Goal: Task Accomplishment & Management: Complete application form

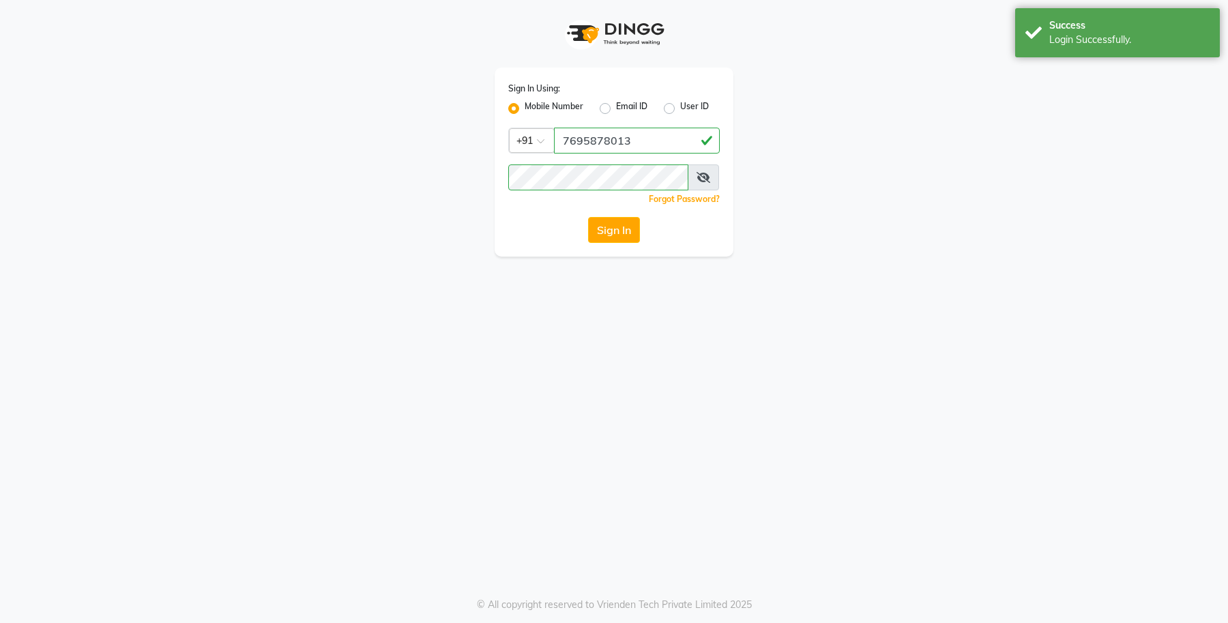
select select "service"
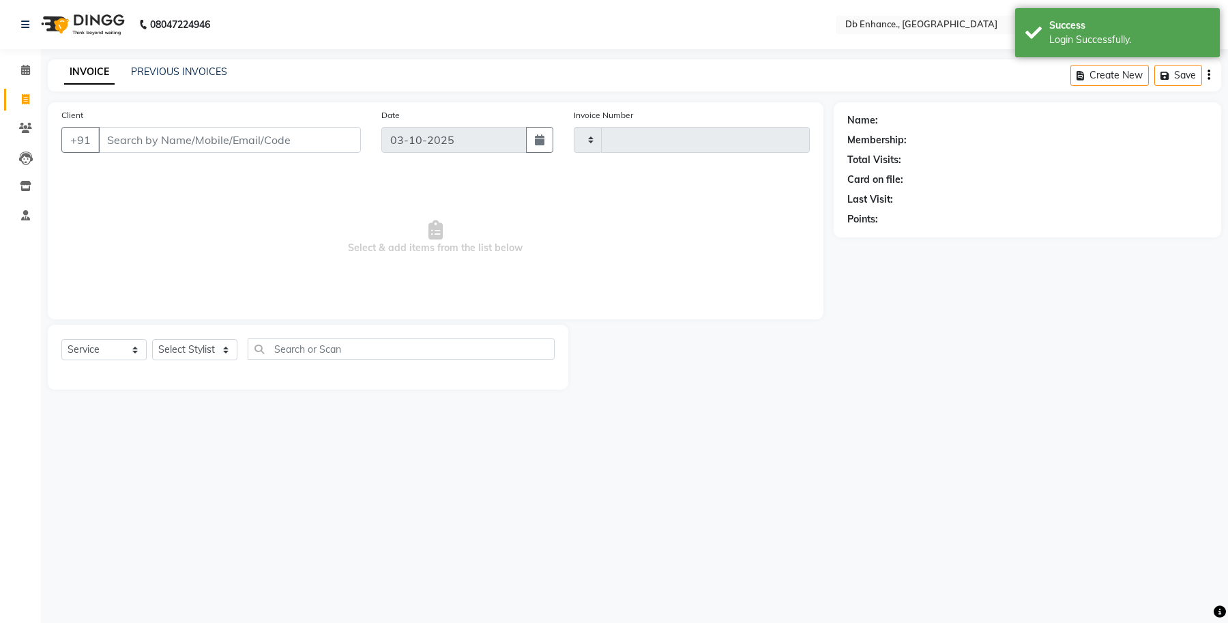
type input "0935"
select select "4474"
click at [184, 144] on input "Client" at bounding box center [229, 140] width 263 height 26
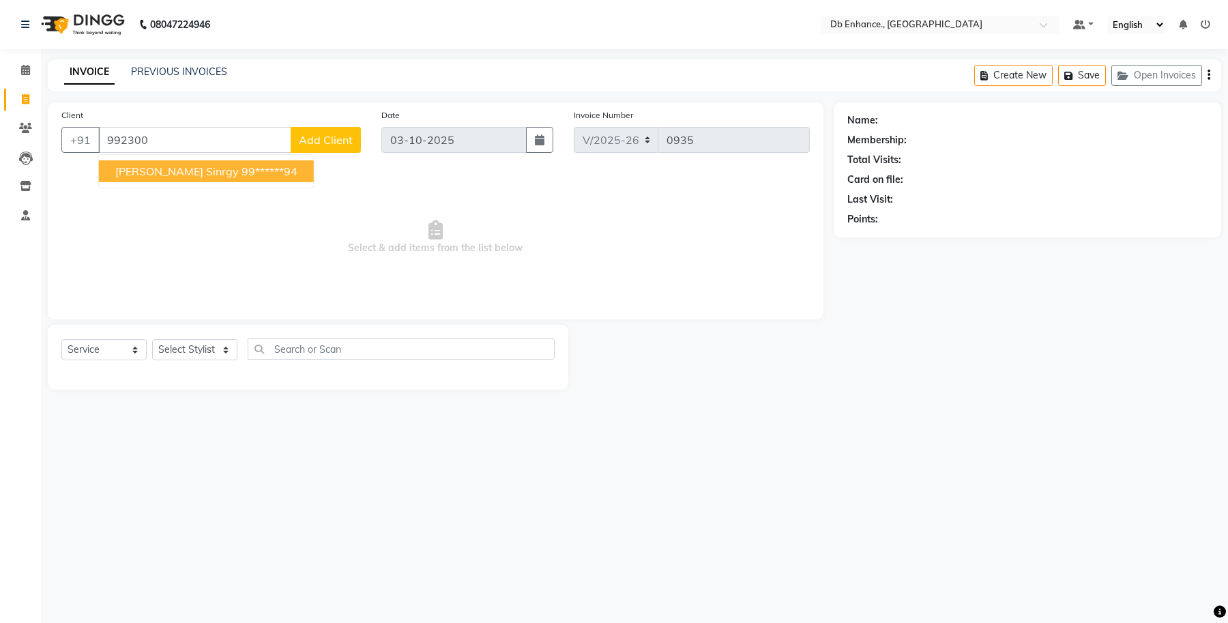
click at [183, 173] on span "[PERSON_NAME] sinrgy" at bounding box center [176, 171] width 123 height 14
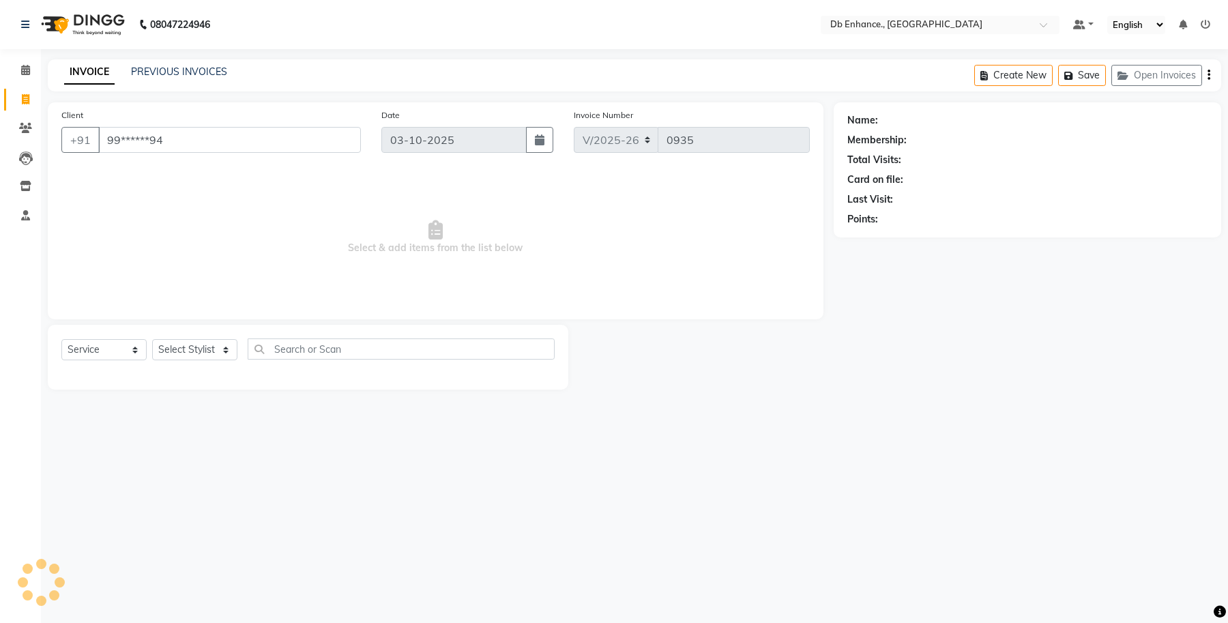
type input "99******94"
select select "1: Object"
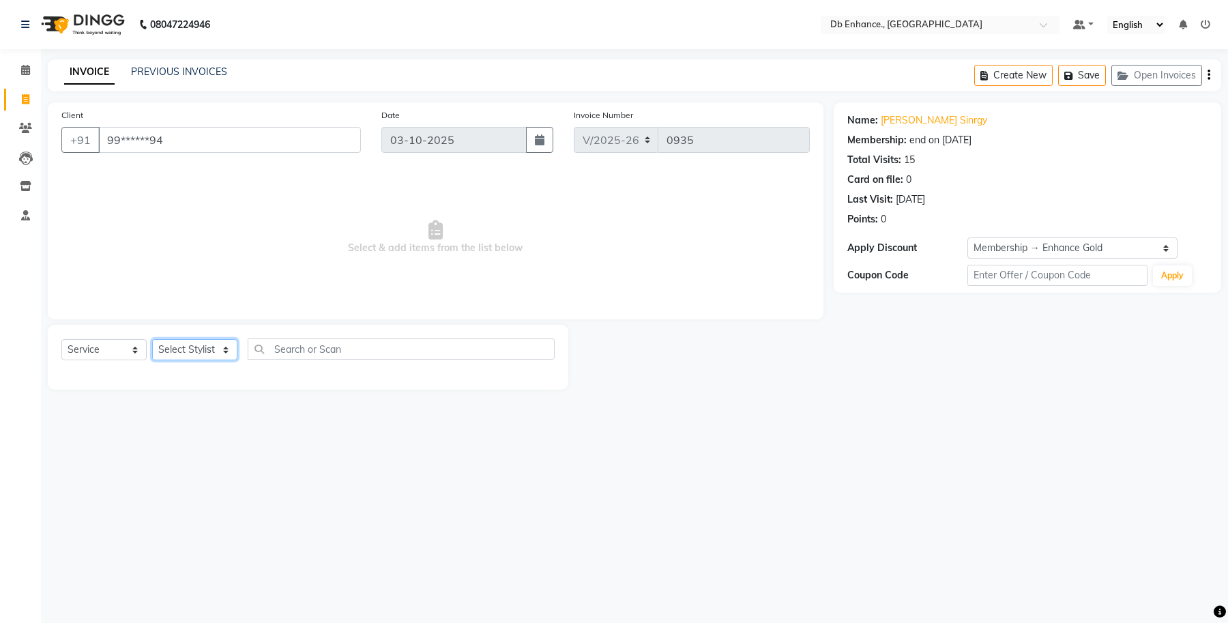
click at [223, 358] on select "Select Stylist [PERSON_NAME] [PERSON_NAME] [PERSON_NAME] [GEOGRAPHIC_DATA][PERS…" at bounding box center [194, 349] width 85 height 21
click at [152, 339] on select "Select Stylist [PERSON_NAME] [PERSON_NAME] [PERSON_NAME] [GEOGRAPHIC_DATA][PERS…" at bounding box center [194, 349] width 85 height 21
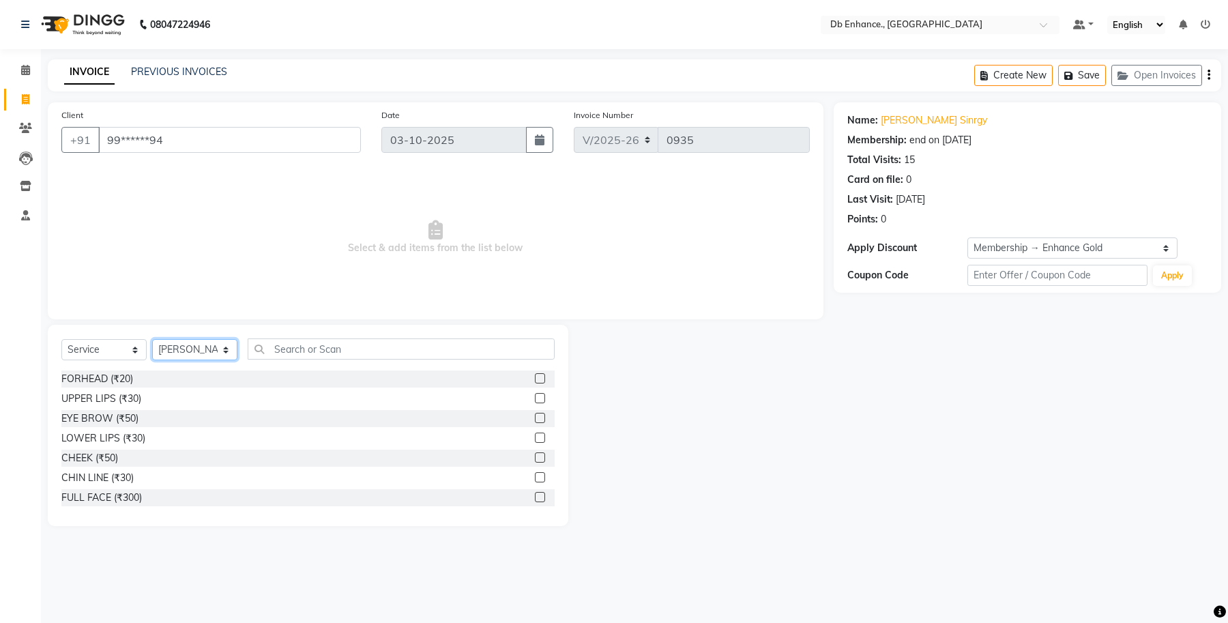
click at [227, 342] on select "Select Stylist [PERSON_NAME] [PERSON_NAME] [PERSON_NAME] [GEOGRAPHIC_DATA][PERS…" at bounding box center [194, 349] width 85 height 21
select select "25383"
click at [152, 339] on select "Select Stylist [PERSON_NAME] [PERSON_NAME] [PERSON_NAME] [GEOGRAPHIC_DATA][PERS…" at bounding box center [194, 349] width 85 height 21
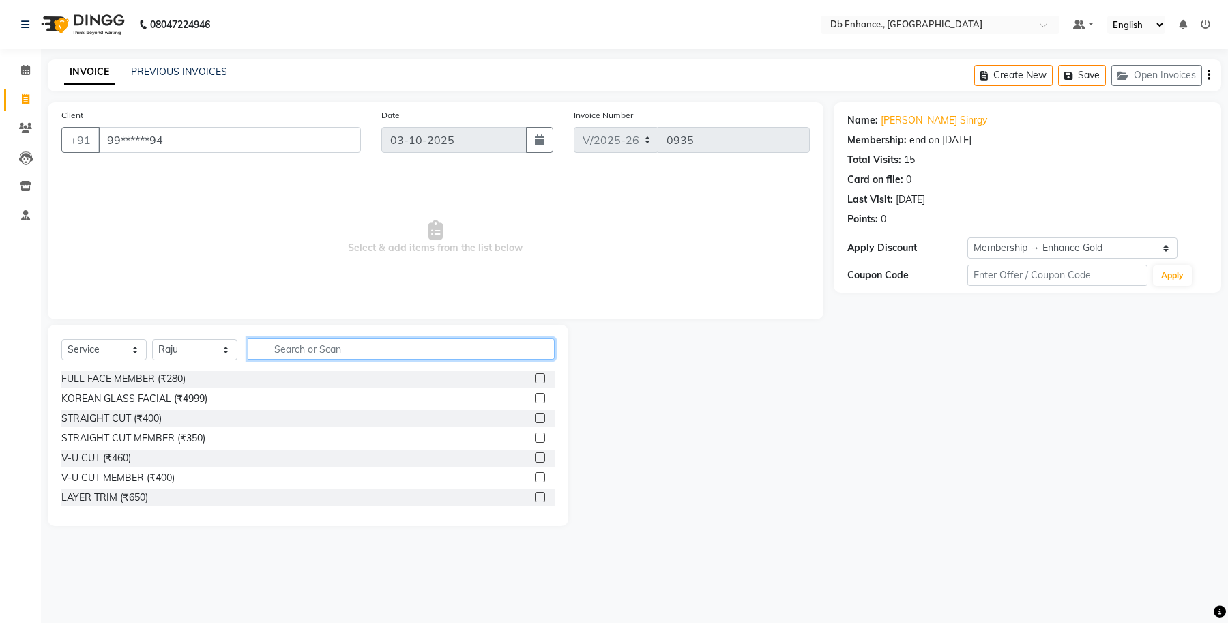
click at [312, 350] on input "text" at bounding box center [401, 348] width 307 height 21
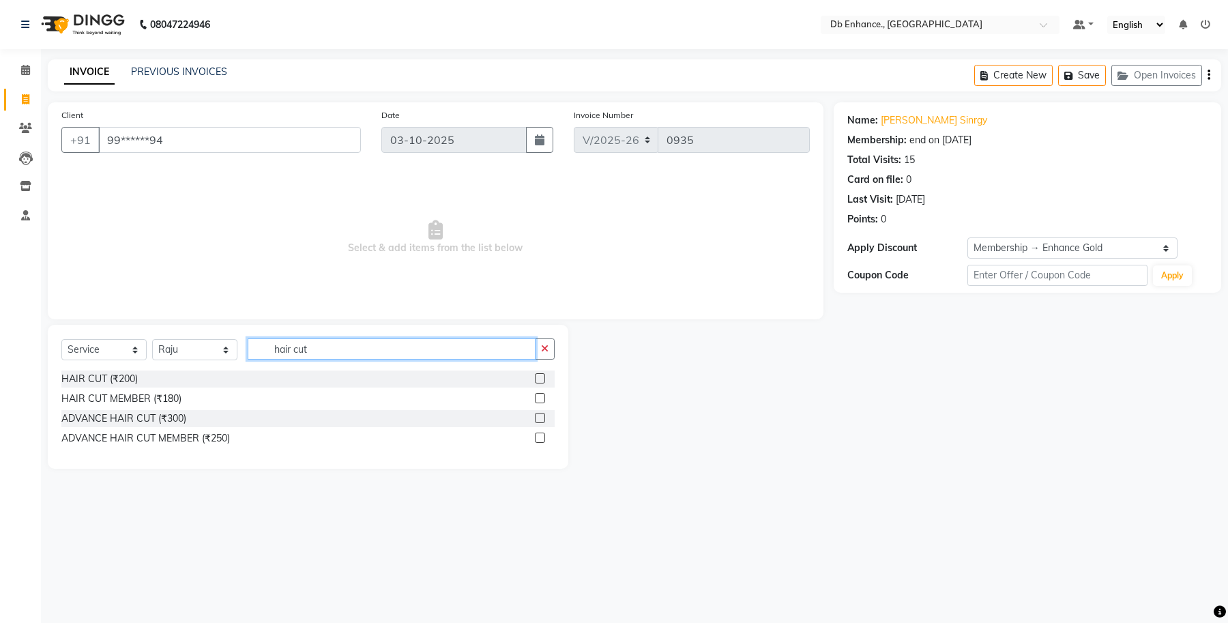
type input "hair cut"
click at [537, 394] on label at bounding box center [540, 398] width 10 height 10
click at [537, 394] on input "checkbox" at bounding box center [539, 398] width 9 height 9
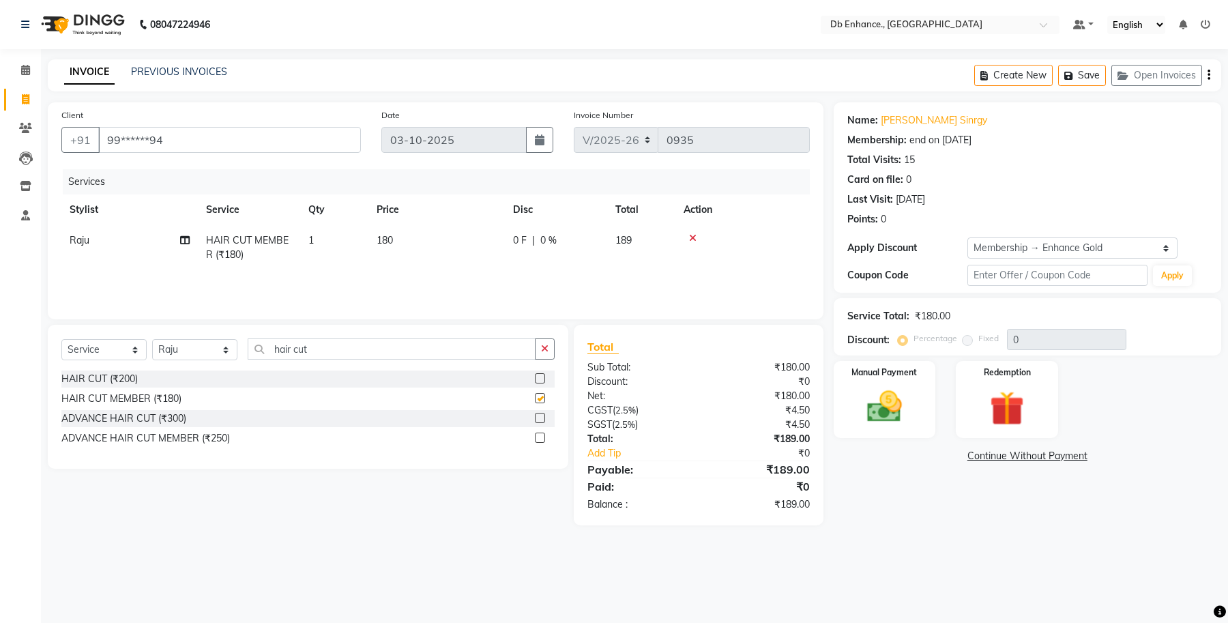
checkbox input "false"
click at [544, 347] on icon "button" at bounding box center [545, 349] width 8 height 10
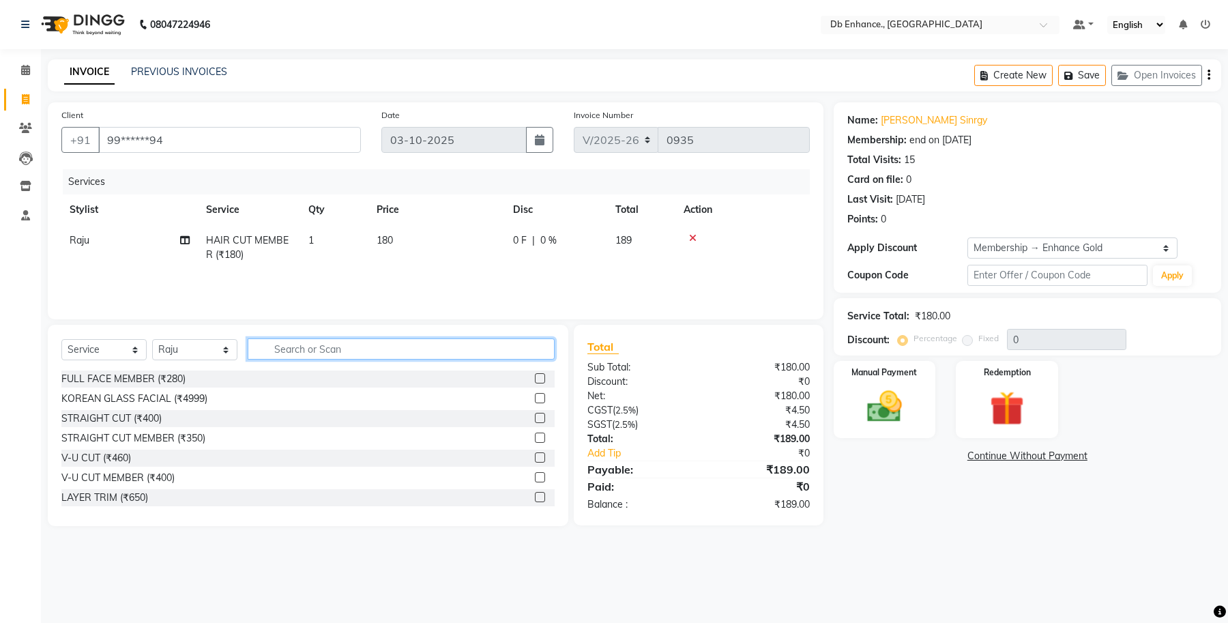
click at [474, 353] on input "text" at bounding box center [401, 348] width 307 height 21
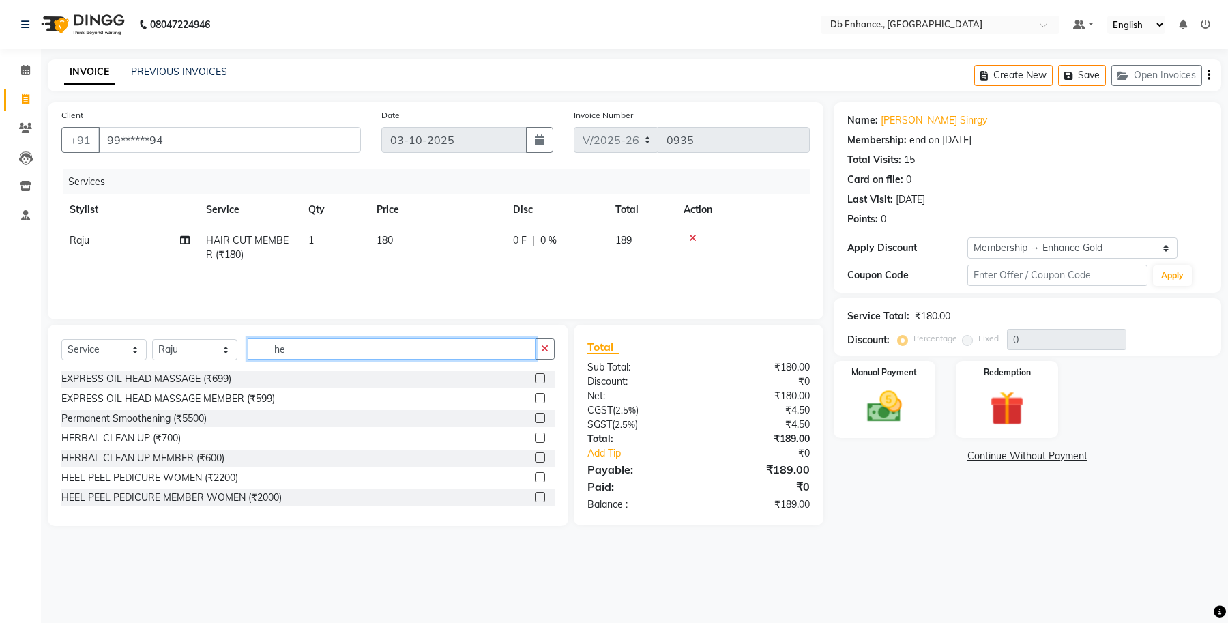
type input "h"
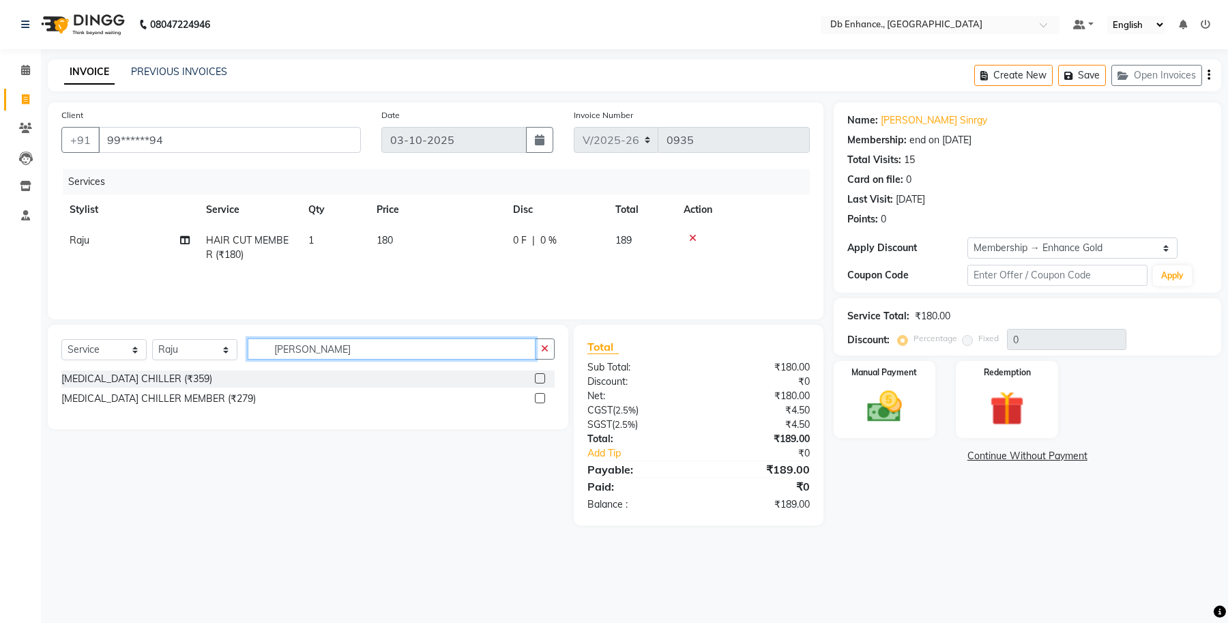
type input "[PERSON_NAME]"
click at [537, 396] on label at bounding box center [540, 398] width 10 height 10
click at [537, 396] on input "checkbox" at bounding box center [539, 398] width 9 height 9
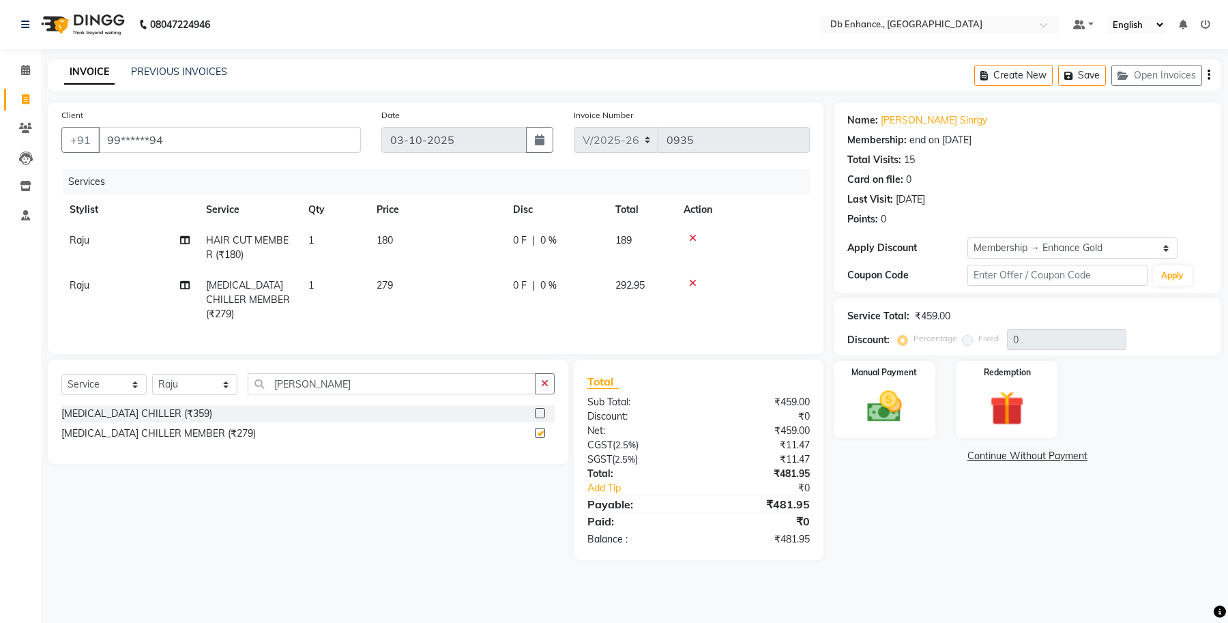
checkbox input "false"
click at [911, 400] on img at bounding box center [884, 407] width 58 height 42
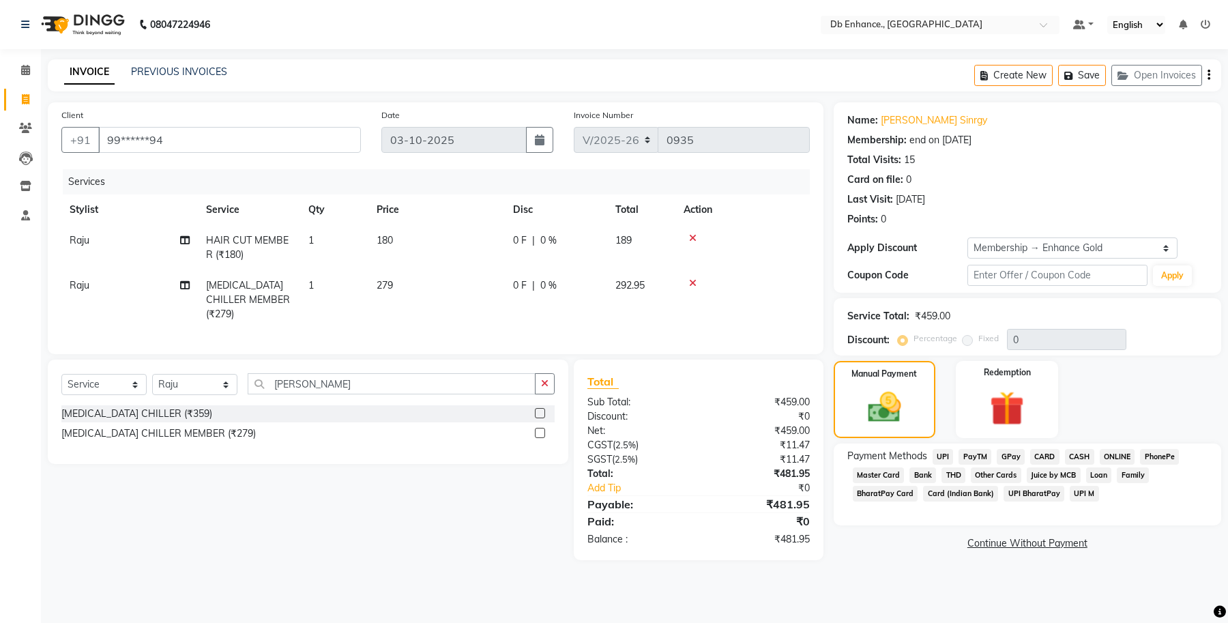
click at [1117, 454] on span "ONLINE" at bounding box center [1117, 457] width 35 height 16
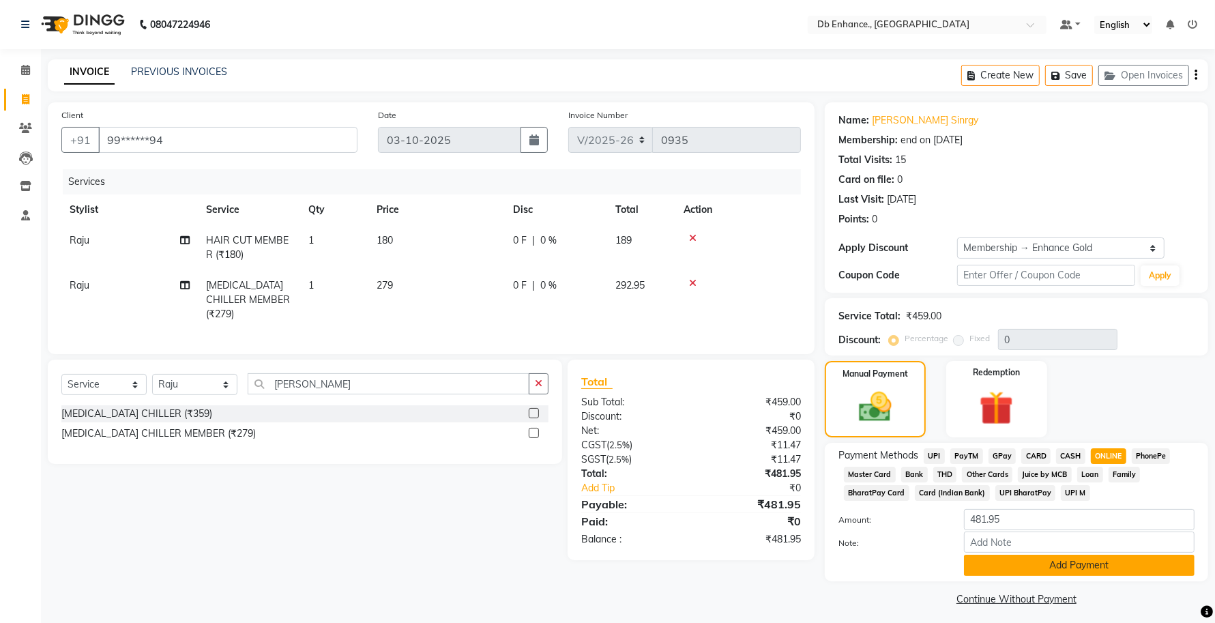
click at [1087, 568] on button "Add Payment" at bounding box center [1079, 565] width 231 height 21
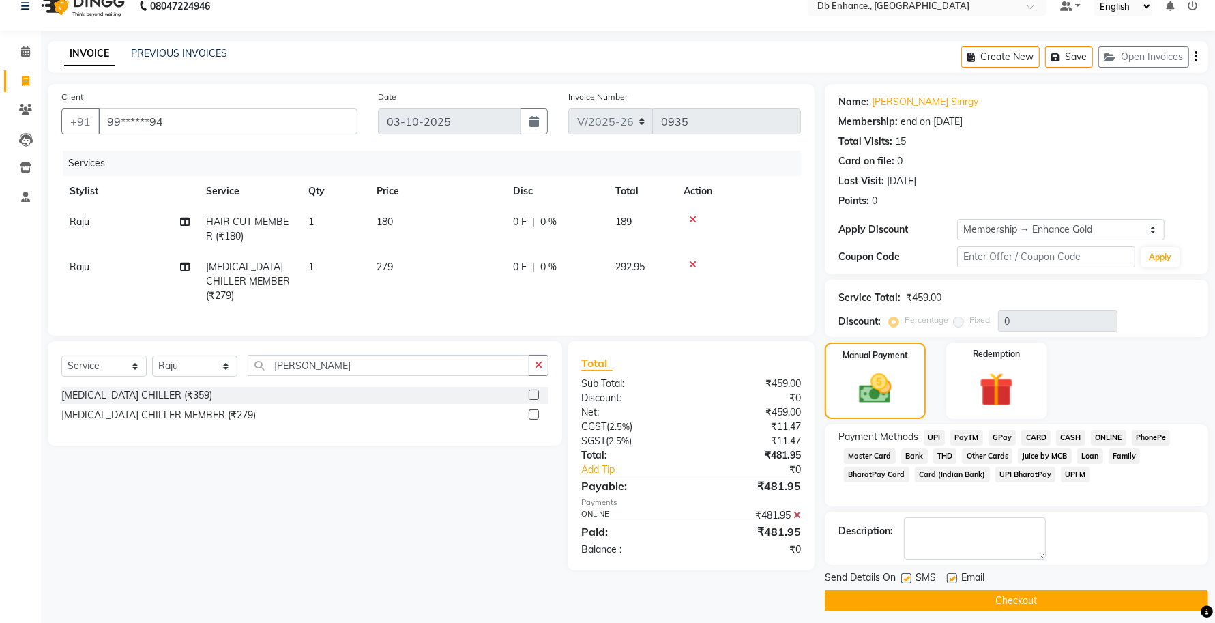
scroll to position [27, 0]
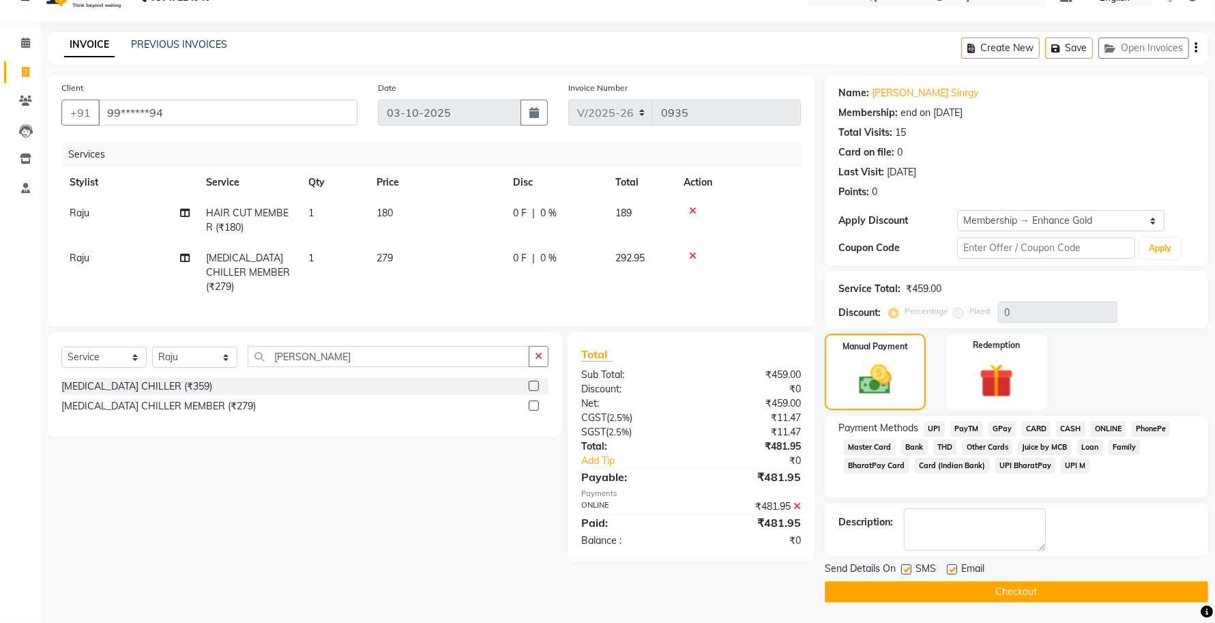
click at [956, 568] on label at bounding box center [952, 569] width 10 height 10
click at [956, 568] on input "checkbox" at bounding box center [951, 569] width 9 height 9
checkbox input "false"
click at [909, 565] on label at bounding box center [906, 569] width 10 height 10
click at [909, 565] on input "checkbox" at bounding box center [905, 569] width 9 height 9
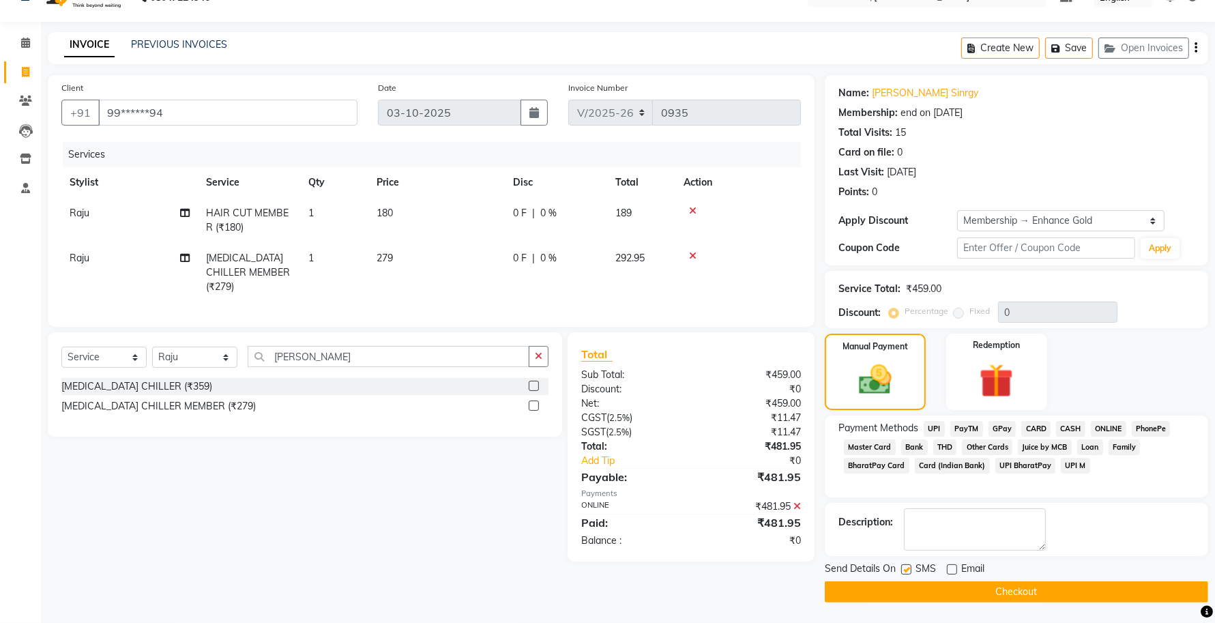
checkbox input "false"
click at [943, 591] on button "Checkout" at bounding box center [1016, 591] width 383 height 21
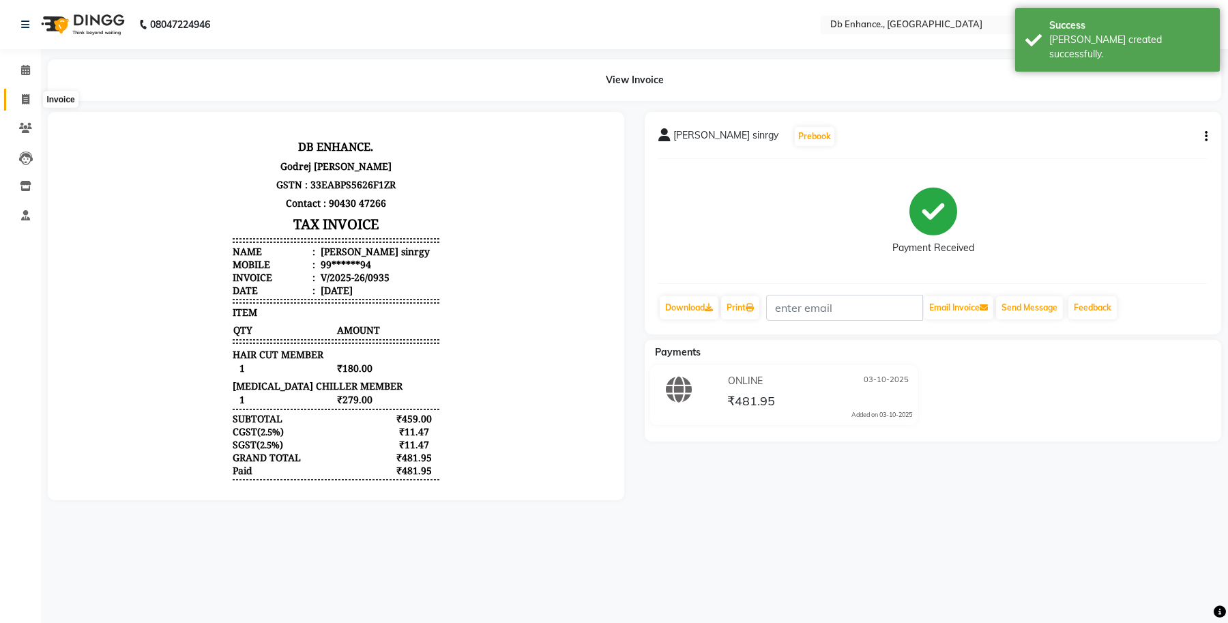
click at [22, 95] on icon at bounding box center [26, 99] width 8 height 10
select select "service"
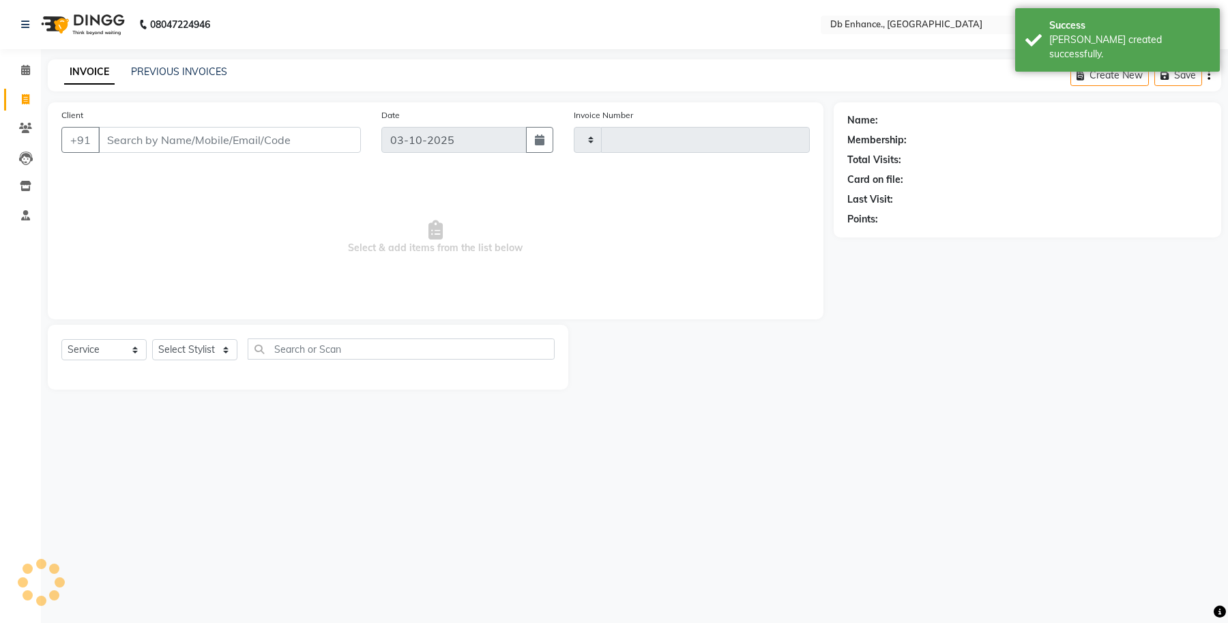
type input "0936"
select select "4474"
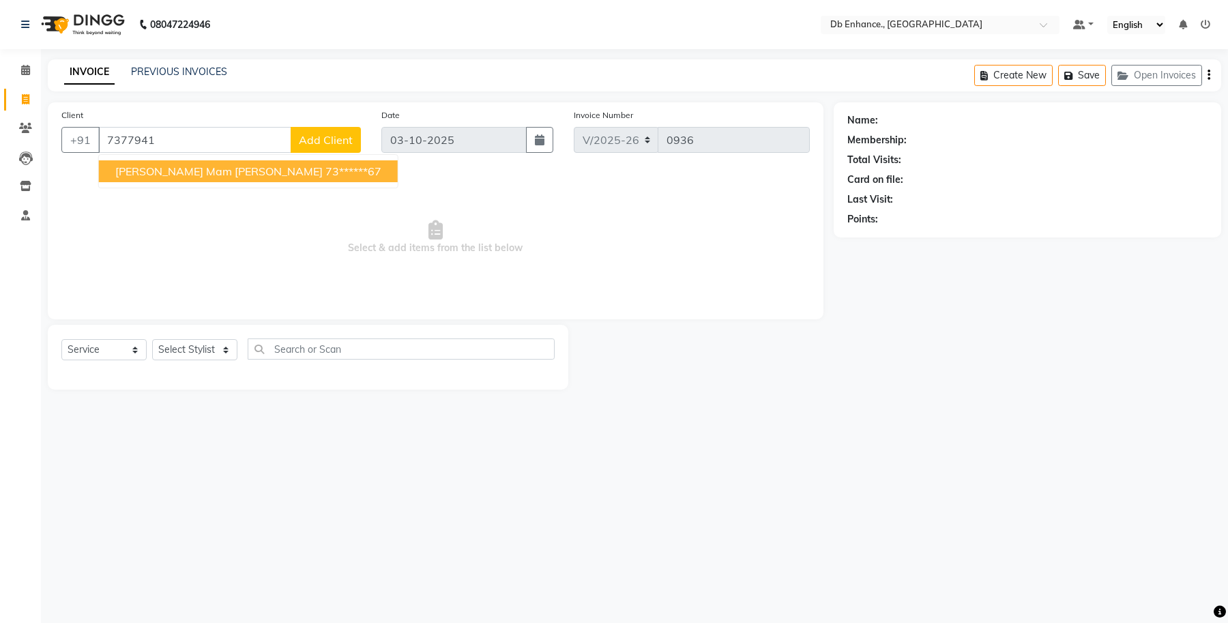
click at [325, 168] on ngb-highlight "73******67" at bounding box center [353, 171] width 56 height 14
type input "73******67"
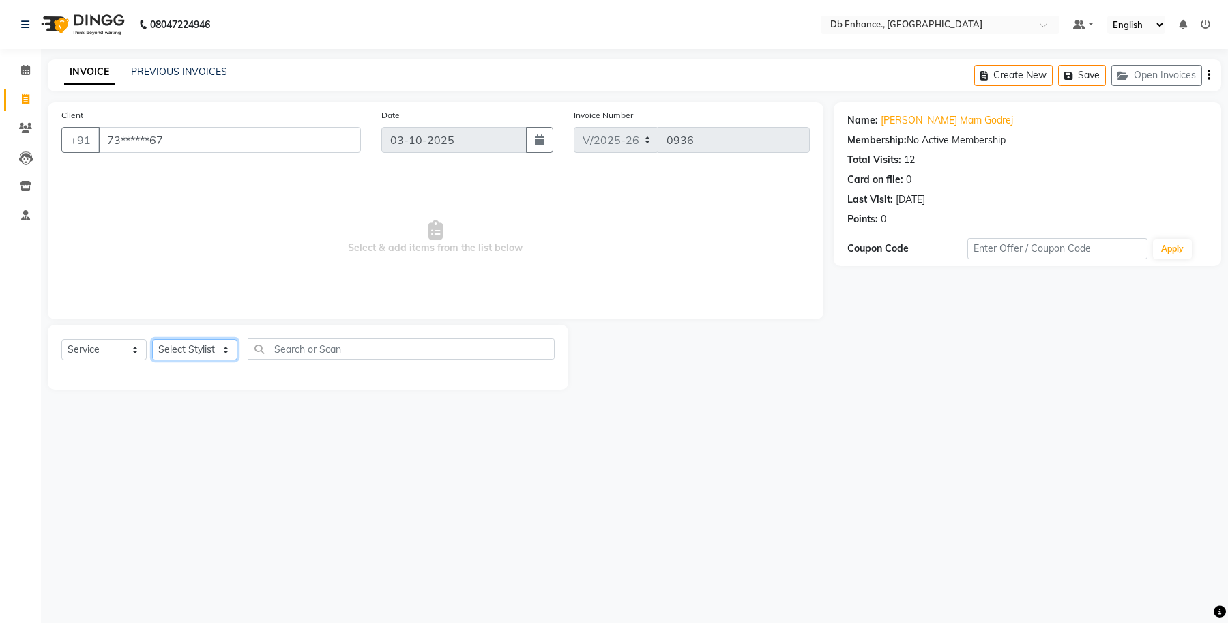
click at [223, 349] on select "Select Stylist [PERSON_NAME] [PERSON_NAME] [PERSON_NAME] [GEOGRAPHIC_DATA][PERS…" at bounding box center [194, 349] width 85 height 21
select select "25383"
click at [152, 339] on select "Select Stylist [PERSON_NAME] [PERSON_NAME] [PERSON_NAME] [GEOGRAPHIC_DATA][PERS…" at bounding box center [194, 349] width 85 height 21
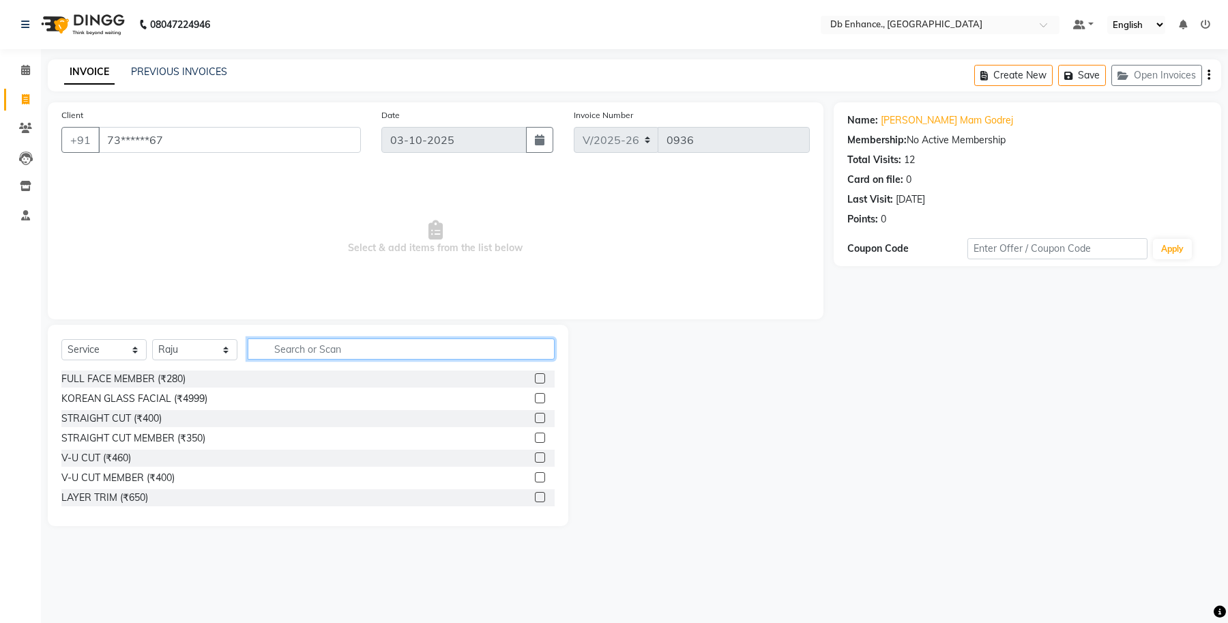
click at [314, 347] on input "text" at bounding box center [401, 348] width 307 height 21
type input "hair c"
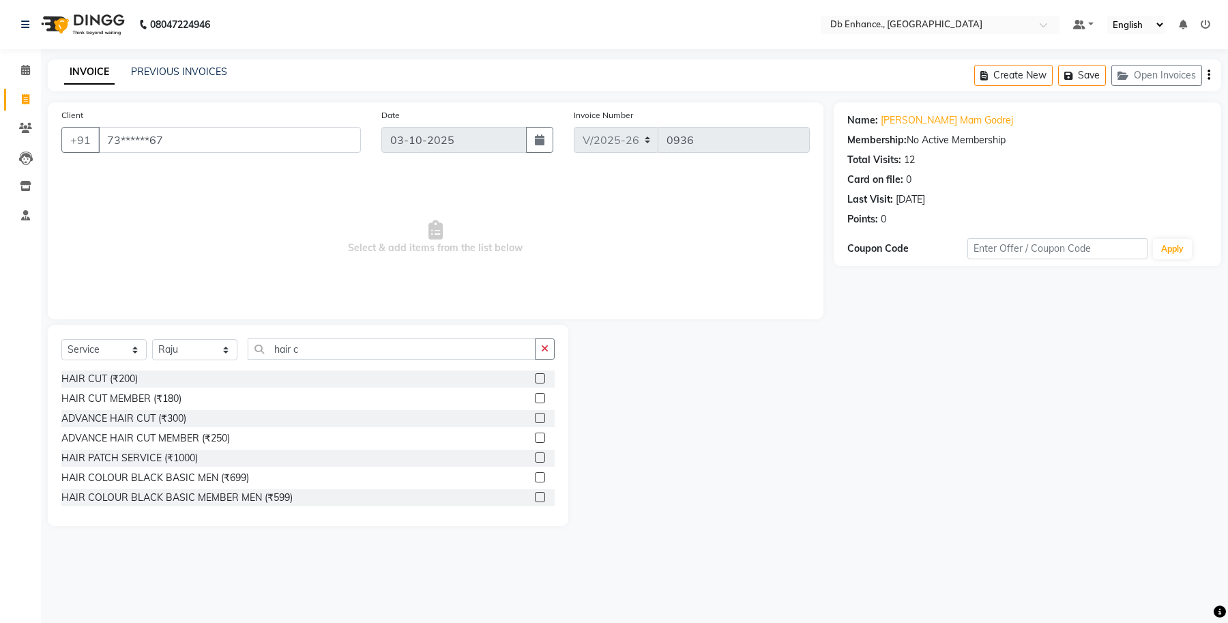
click at [535, 379] on label at bounding box center [540, 378] width 10 height 10
click at [535, 379] on input "checkbox" at bounding box center [539, 378] width 9 height 9
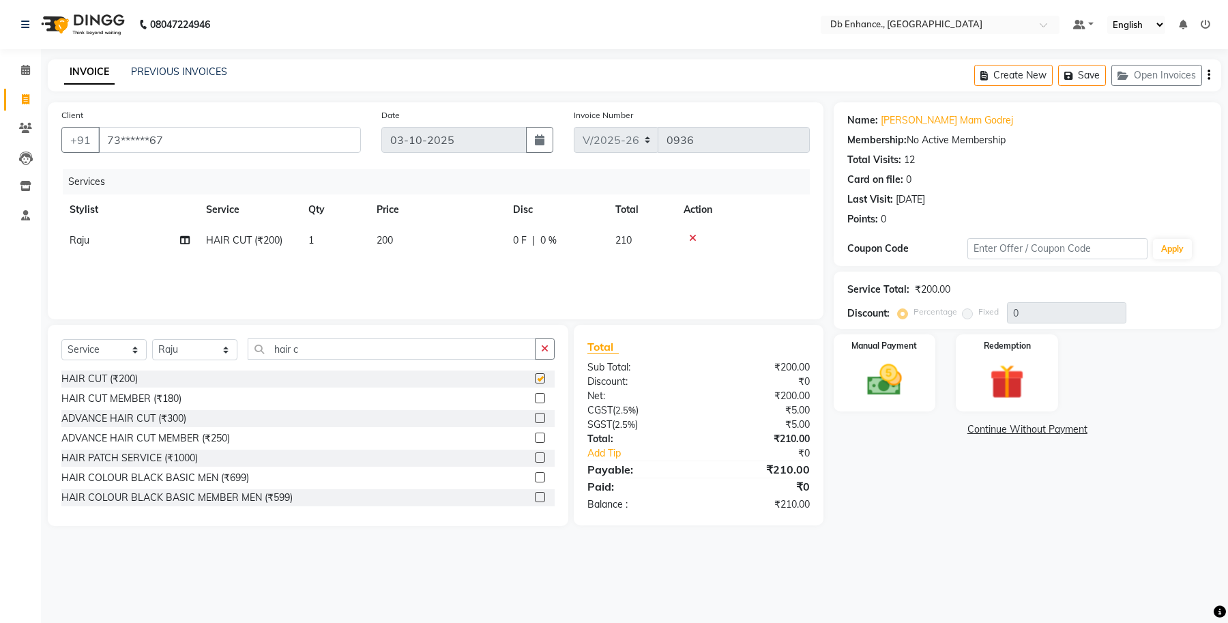
checkbox input "false"
click at [913, 351] on div "Manual Payment" at bounding box center [884, 373] width 106 height 80
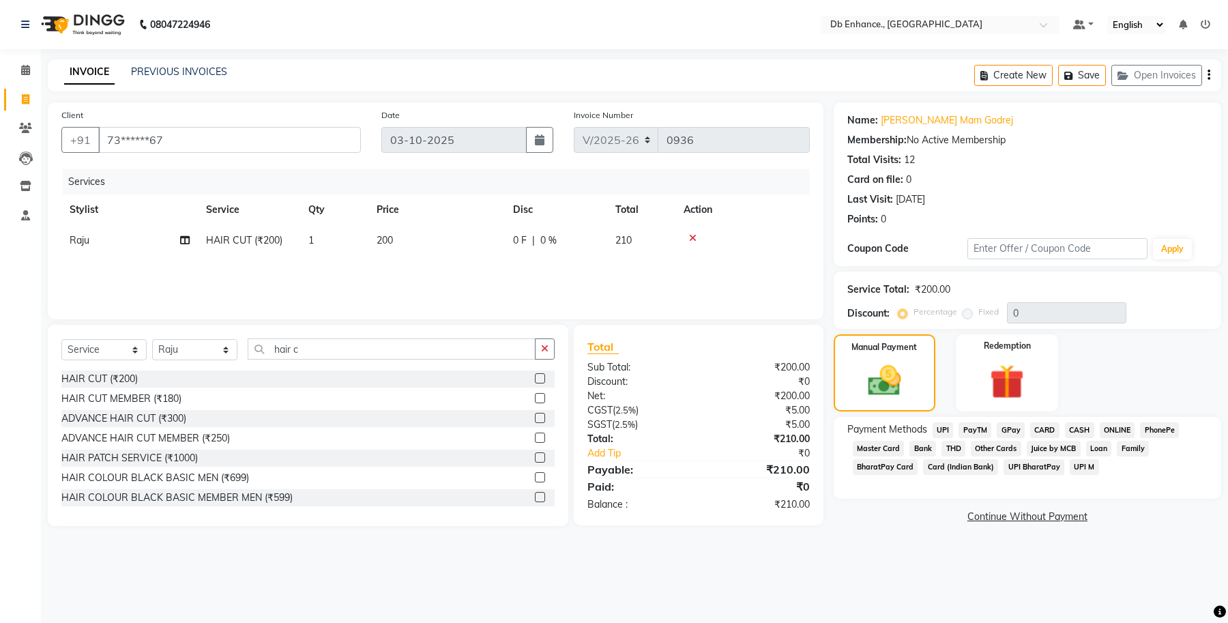
click at [1119, 430] on span "ONLINE" at bounding box center [1117, 430] width 35 height 16
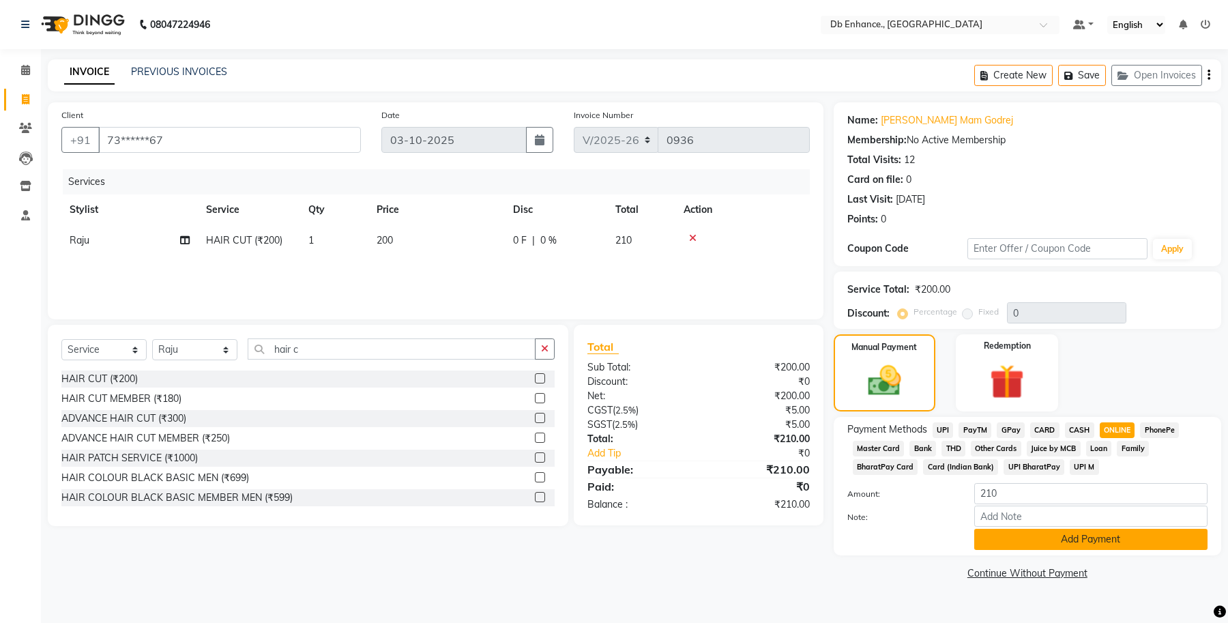
click at [1076, 534] on button "Add Payment" at bounding box center [1090, 539] width 233 height 21
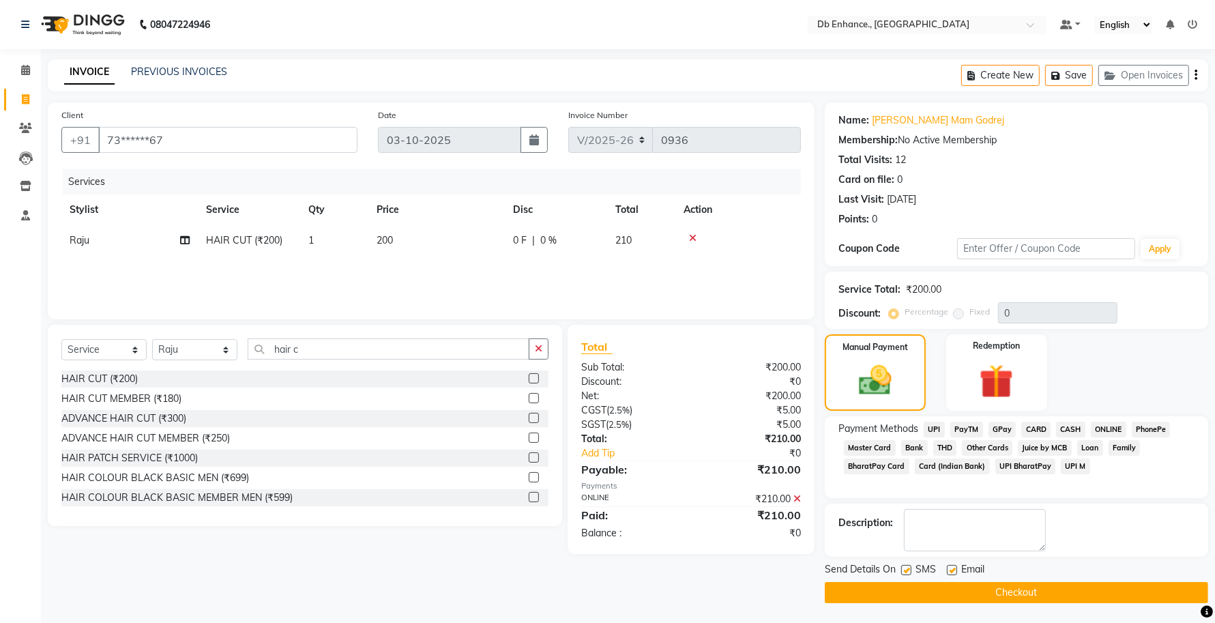
click at [948, 568] on label at bounding box center [952, 570] width 10 height 10
click at [948, 568] on input "checkbox" at bounding box center [951, 570] width 9 height 9
checkbox input "false"
click at [904, 568] on label at bounding box center [906, 570] width 10 height 10
click at [904, 568] on input "checkbox" at bounding box center [905, 570] width 9 height 9
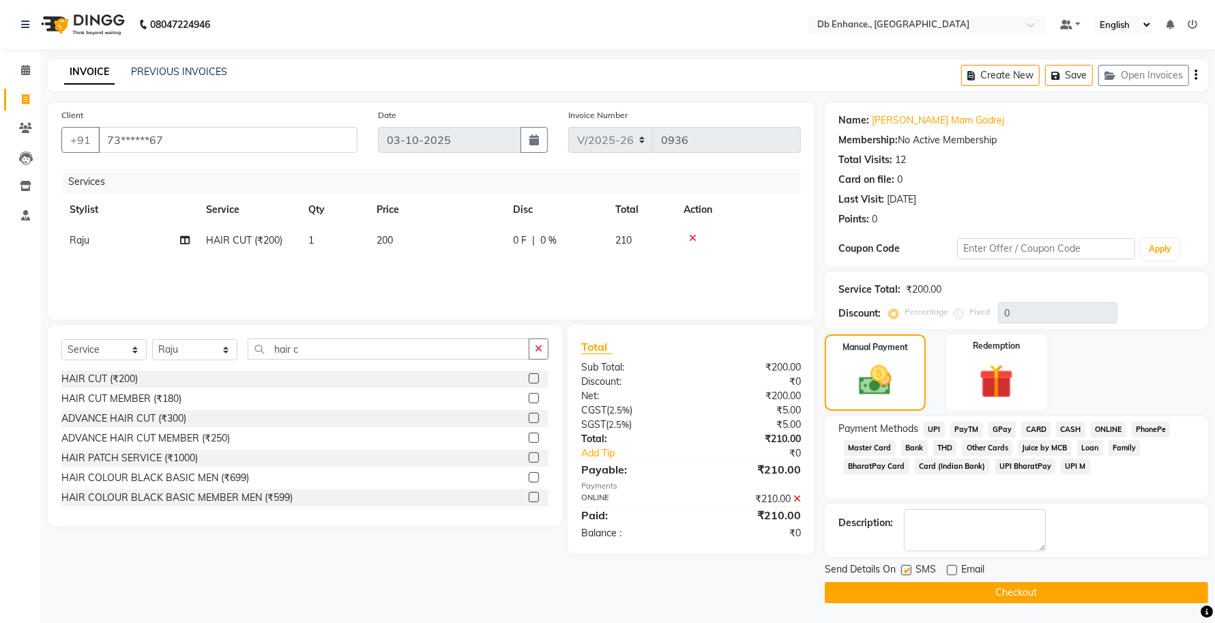
checkbox input "false"
click at [904, 599] on button "Checkout" at bounding box center [1016, 592] width 383 height 21
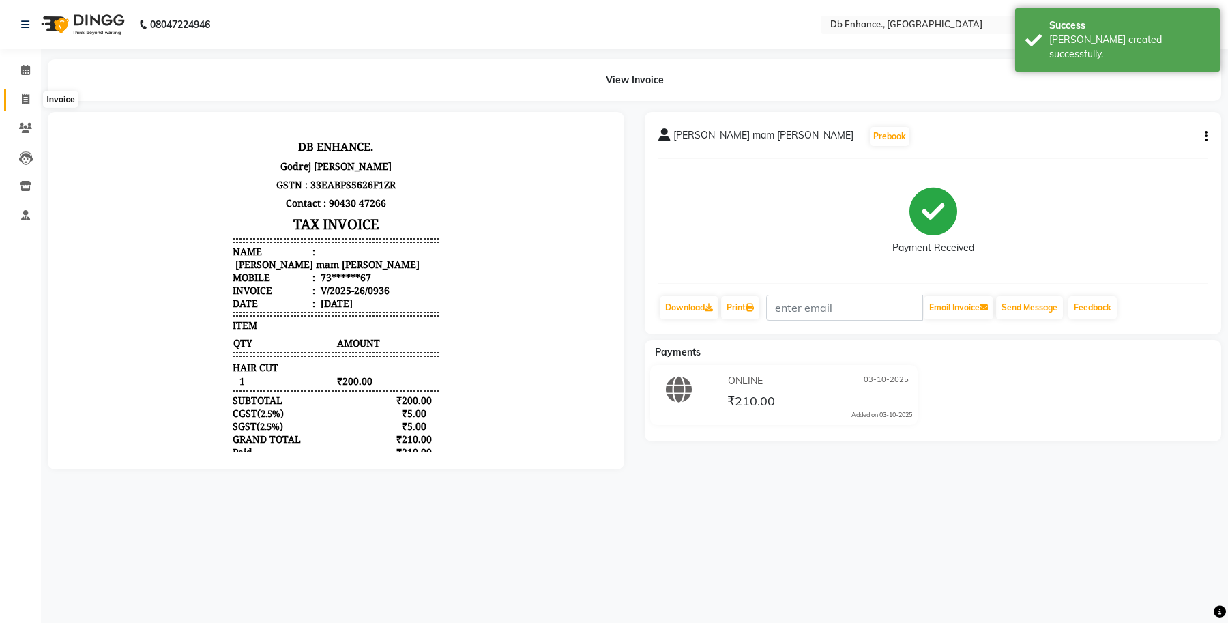
click at [23, 99] on icon at bounding box center [26, 99] width 8 height 10
select select "service"
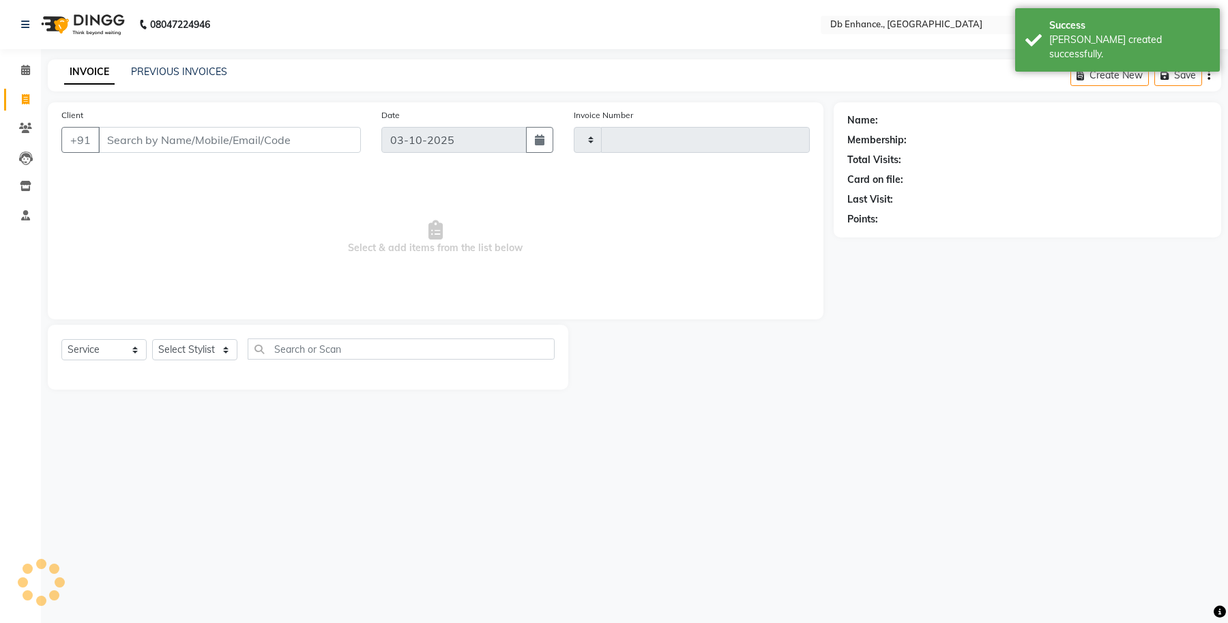
type input "0937"
select select "4474"
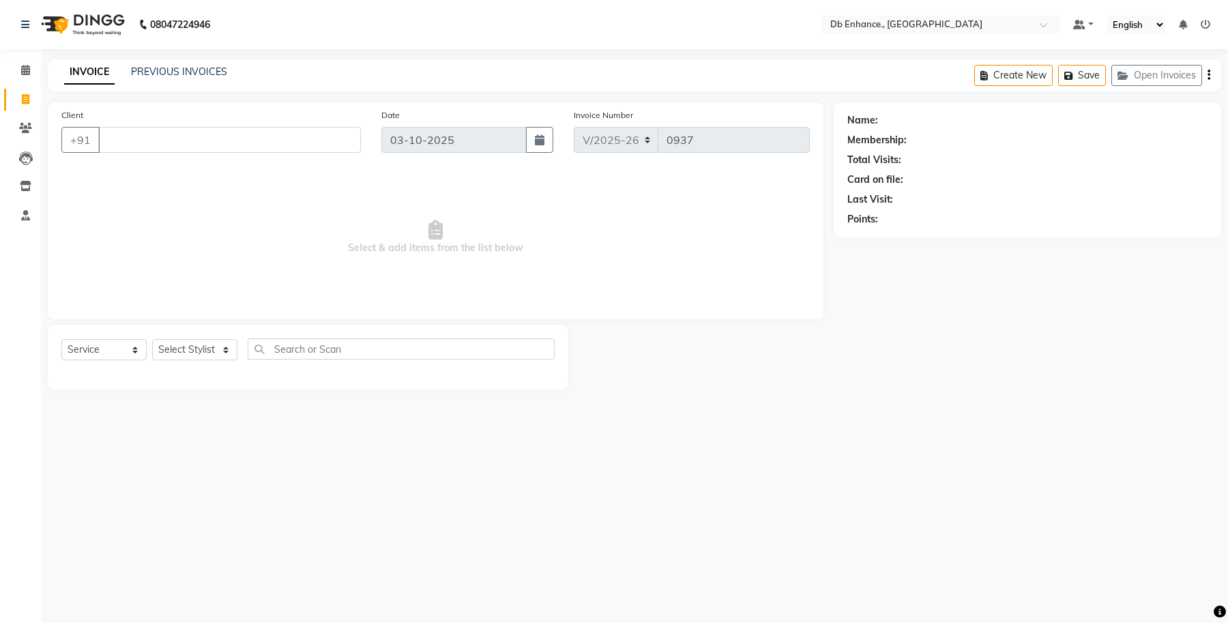
click at [19, 55] on div "Calendar Invoice Clients Leads Inventory Staff Completed InProgress Upcoming Dr…" at bounding box center [92, 320] width 184 height 563
click at [220, 136] on input "Client" at bounding box center [229, 140] width 263 height 26
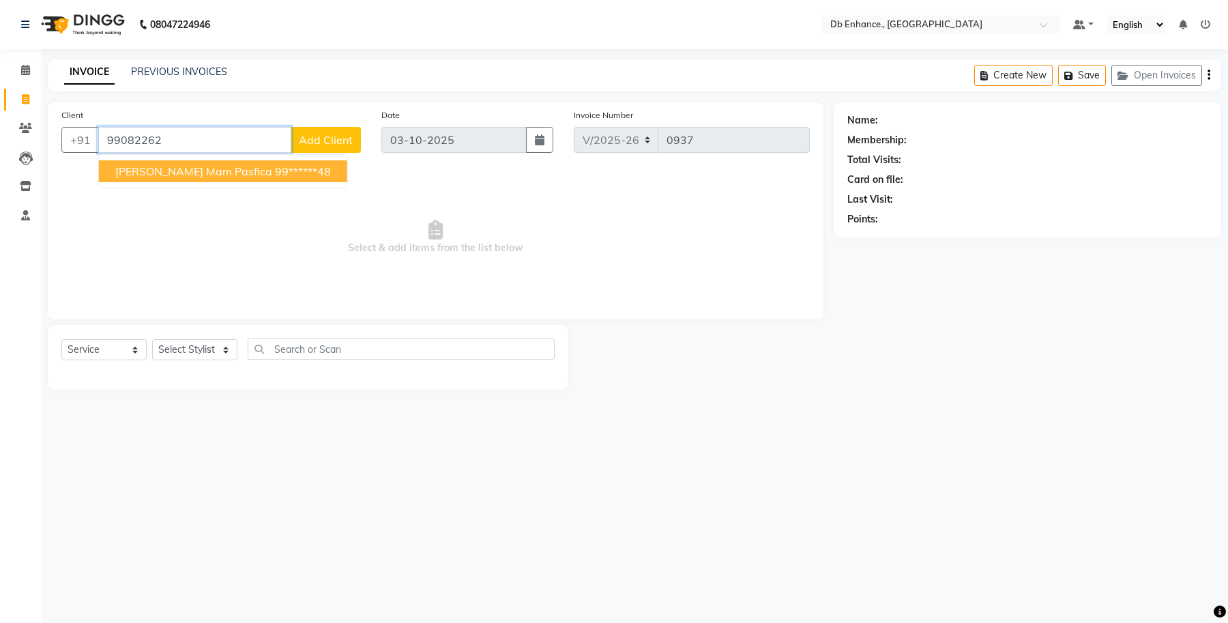
click at [275, 167] on ngb-highlight "99******48" at bounding box center [303, 171] width 56 height 14
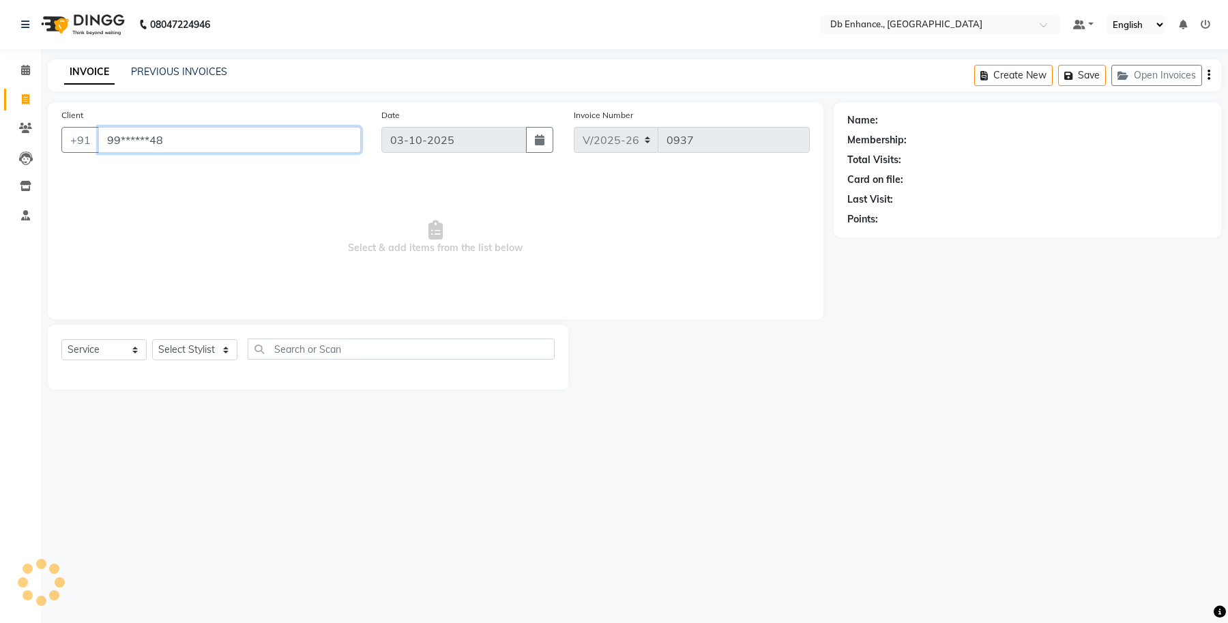
type input "99******48"
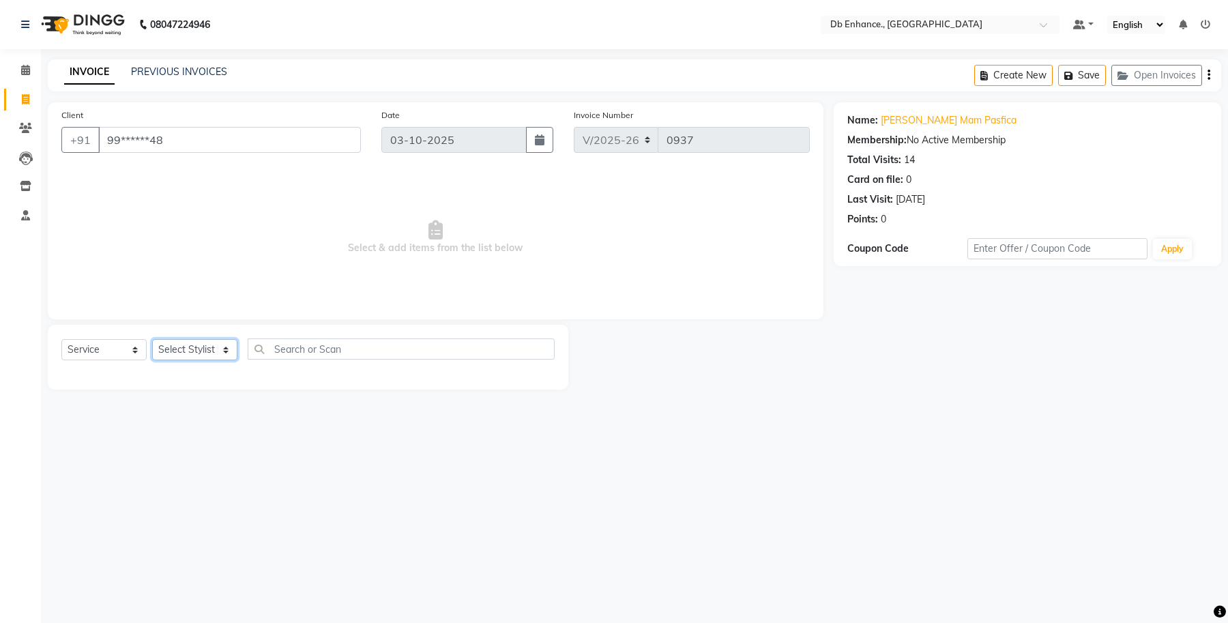
click at [233, 348] on select "Select Stylist [PERSON_NAME] [PERSON_NAME] [PERSON_NAME] [GEOGRAPHIC_DATA][PERS…" at bounding box center [194, 349] width 85 height 21
select select "25380"
click at [152, 339] on select "Select Stylist [PERSON_NAME] [PERSON_NAME] [PERSON_NAME] [GEOGRAPHIC_DATA][PERS…" at bounding box center [194, 349] width 85 height 21
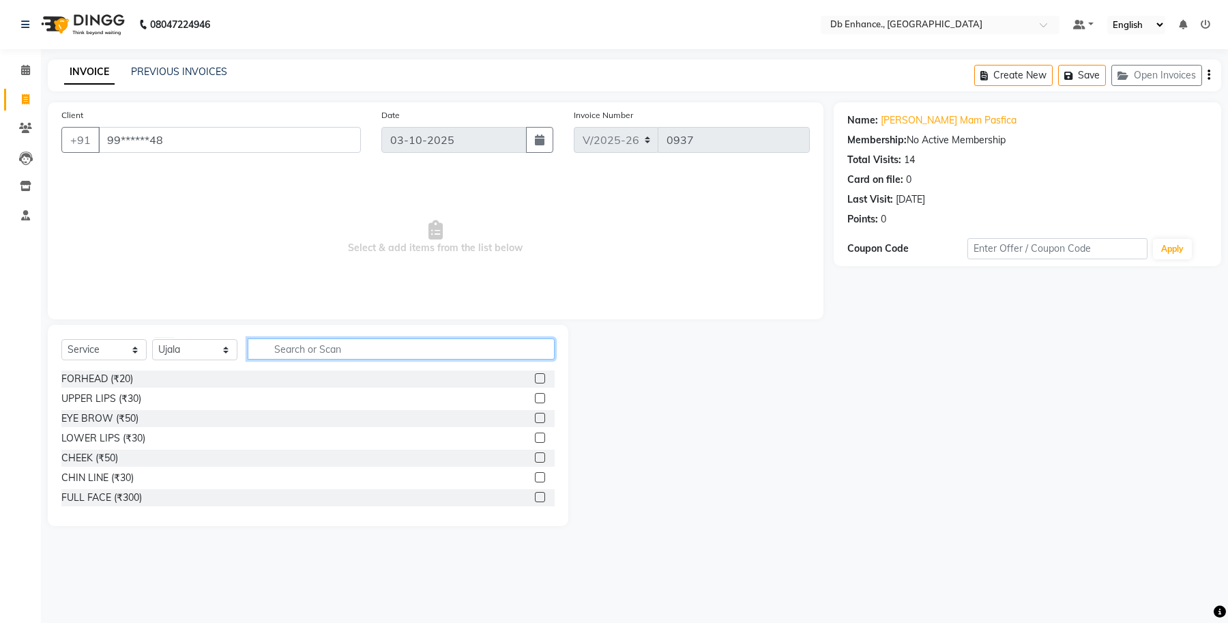
click at [318, 341] on input "text" at bounding box center [401, 348] width 307 height 21
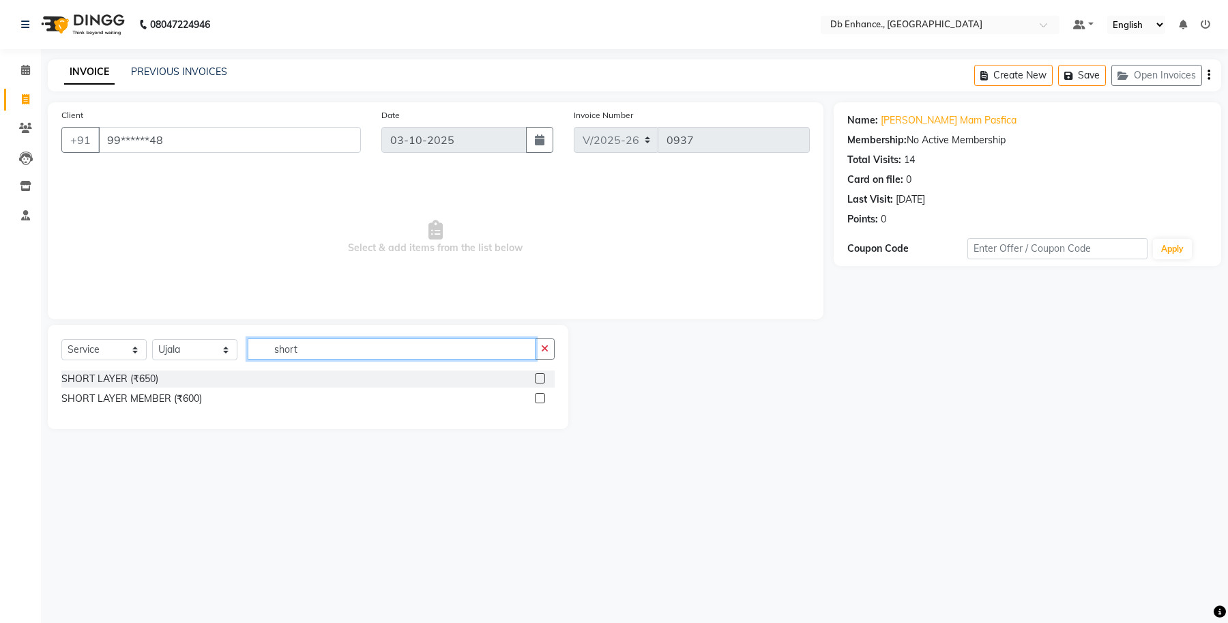
type input "short"
click at [539, 377] on label at bounding box center [540, 378] width 10 height 10
click at [539, 377] on input "checkbox" at bounding box center [539, 378] width 9 height 9
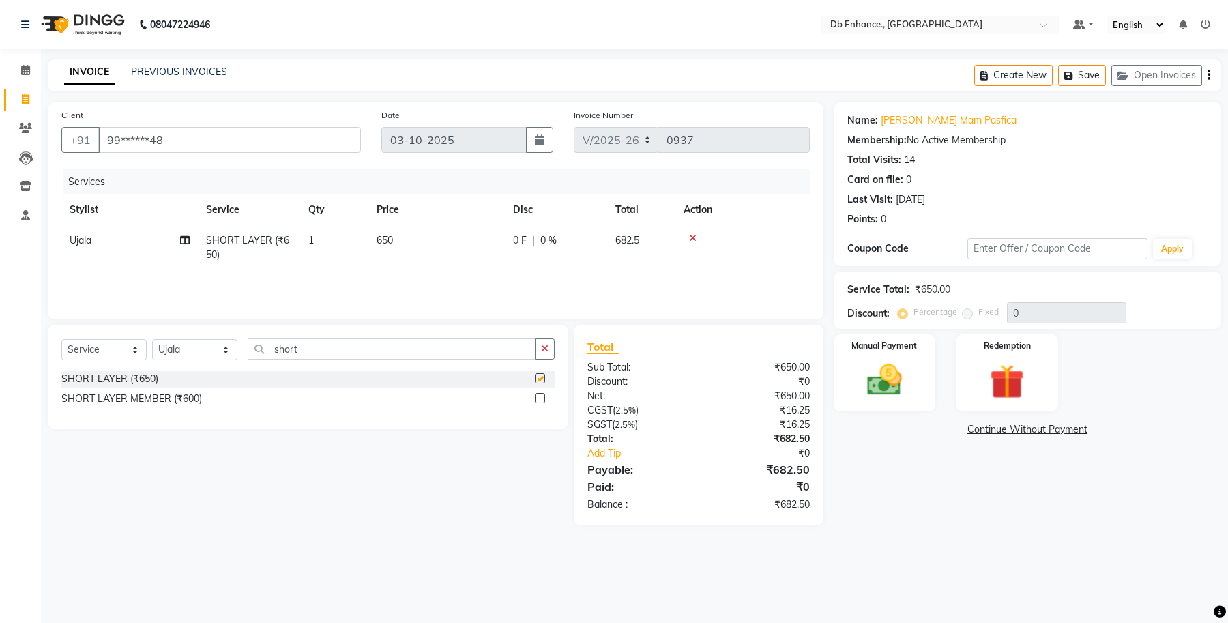
checkbox input "false"
click at [232, 349] on select "Select Stylist [PERSON_NAME] [PERSON_NAME] [PERSON_NAME] [GEOGRAPHIC_DATA][PERS…" at bounding box center [194, 349] width 85 height 21
select select "61814"
click at [152, 339] on select "Select Stylist [PERSON_NAME] [PERSON_NAME] [PERSON_NAME] [GEOGRAPHIC_DATA][PERS…" at bounding box center [194, 349] width 85 height 21
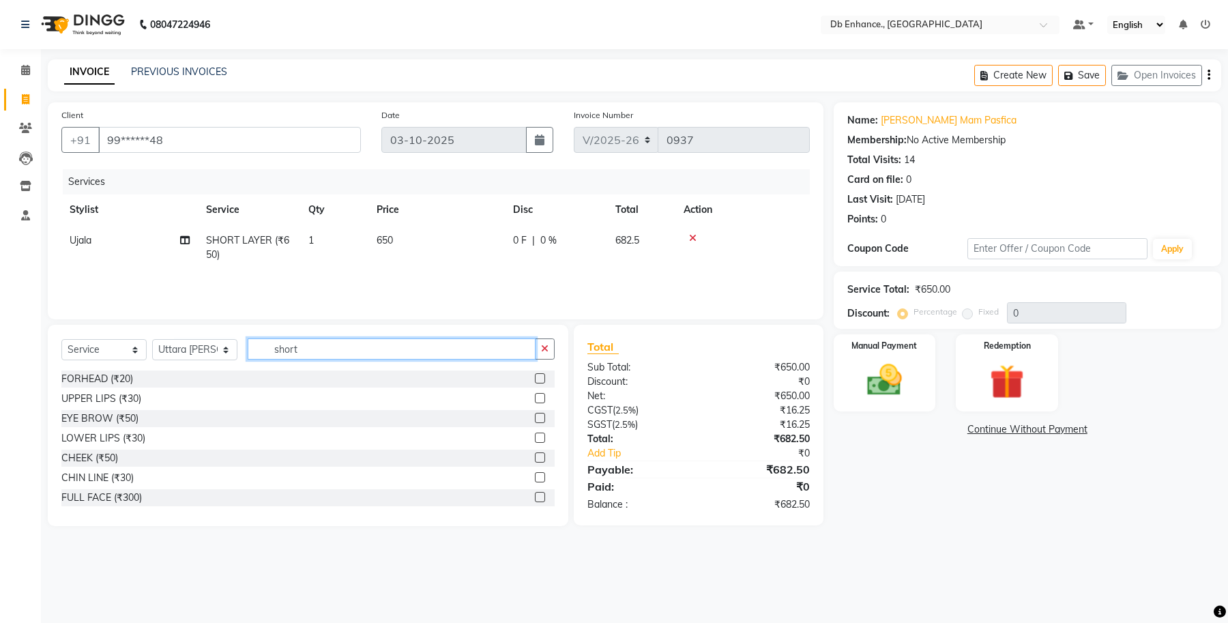
click at [351, 349] on input "short" at bounding box center [392, 348] width 288 height 21
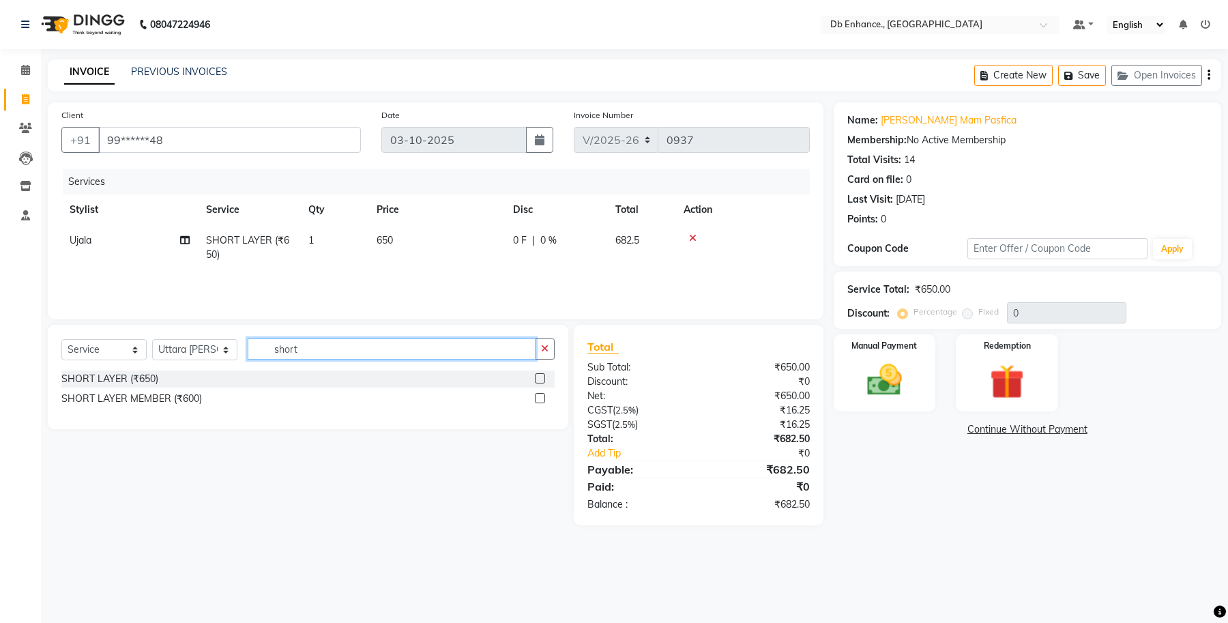
type input "short"
click at [537, 377] on label at bounding box center [540, 378] width 10 height 10
click at [537, 377] on input "checkbox" at bounding box center [539, 378] width 9 height 9
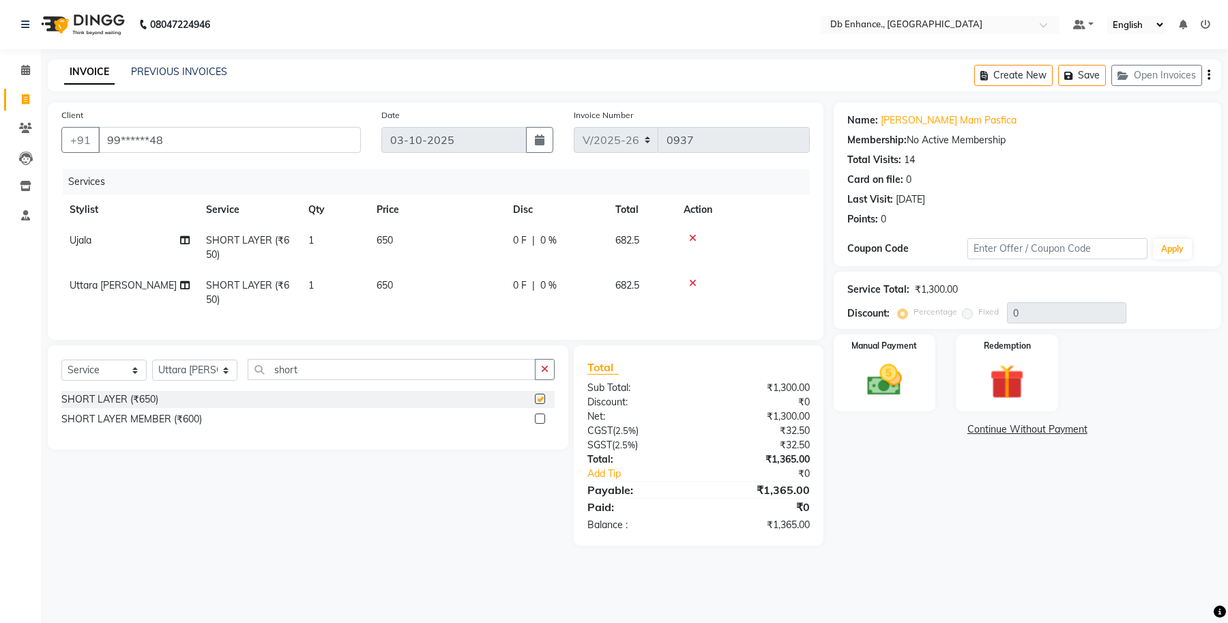
checkbox input "false"
click at [887, 367] on img at bounding box center [884, 380] width 58 height 42
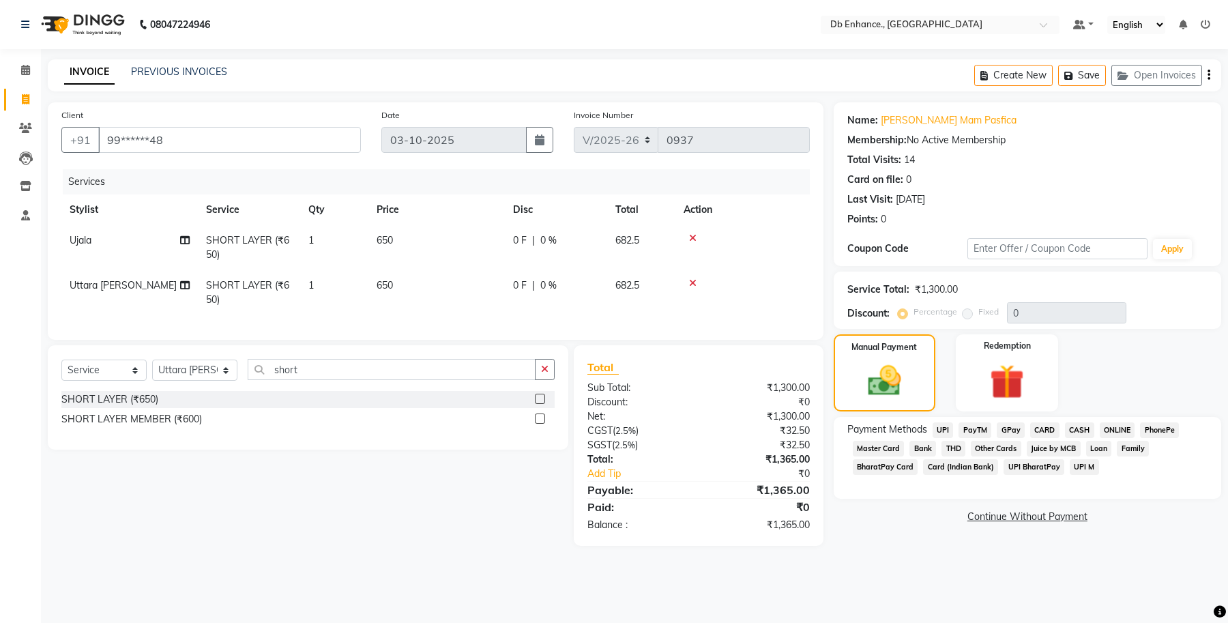
click at [1126, 430] on span "ONLINE" at bounding box center [1117, 430] width 35 height 16
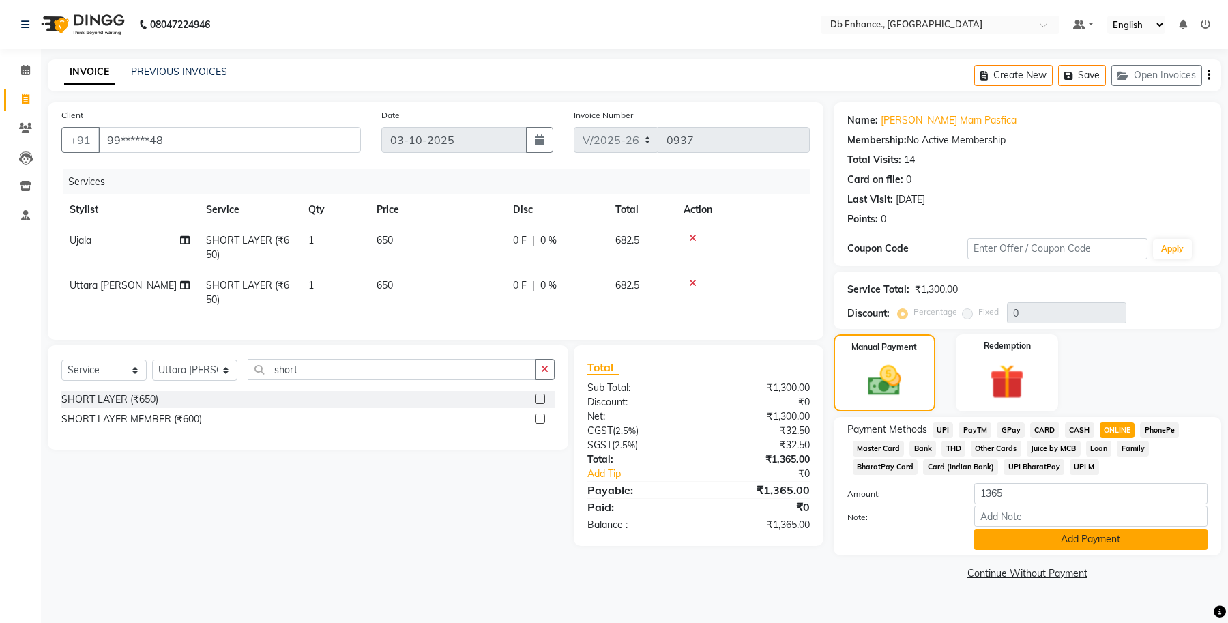
click at [1081, 537] on button "Add Payment" at bounding box center [1090, 539] width 233 height 21
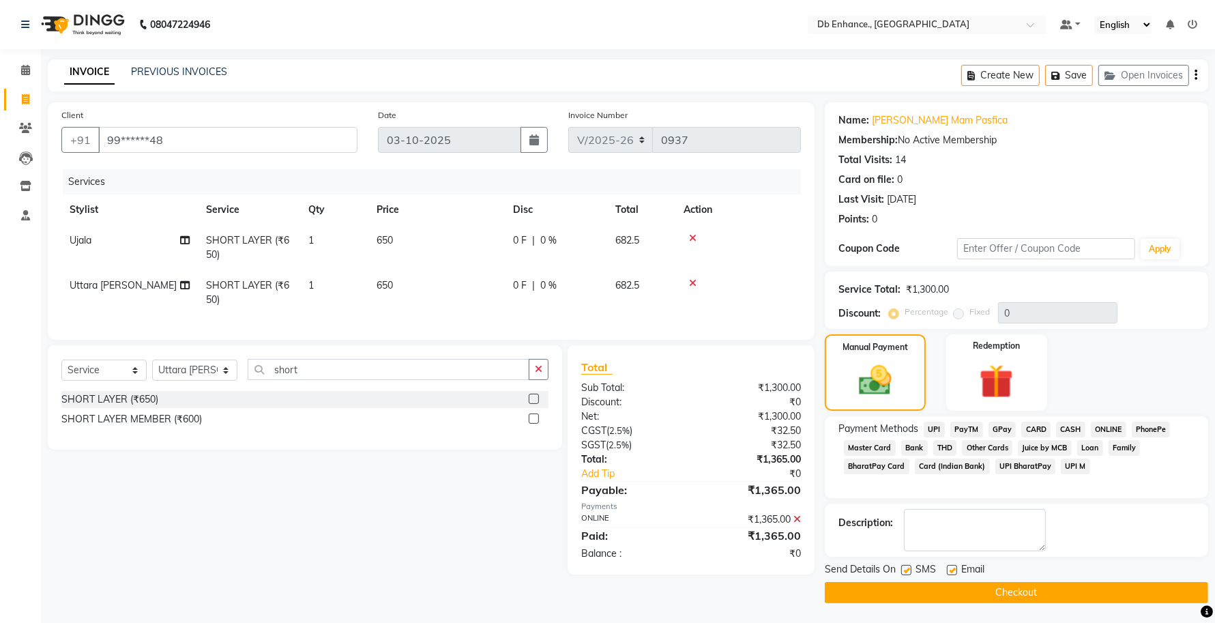
click at [952, 568] on label at bounding box center [952, 570] width 10 height 10
click at [952, 568] on input "checkbox" at bounding box center [951, 570] width 9 height 9
checkbox input "false"
click at [911, 595] on button "Checkout" at bounding box center [1016, 592] width 383 height 21
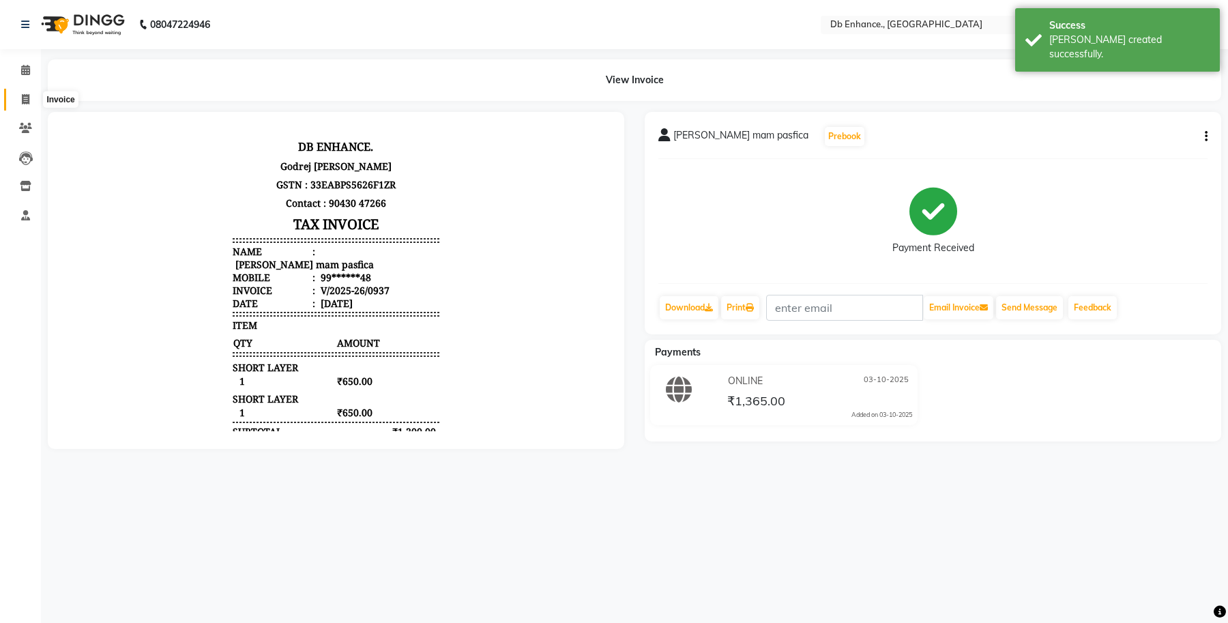
click at [27, 96] on icon at bounding box center [26, 99] width 8 height 10
select select "4474"
select select "service"
